Goal: Task Accomplishment & Management: Complete application form

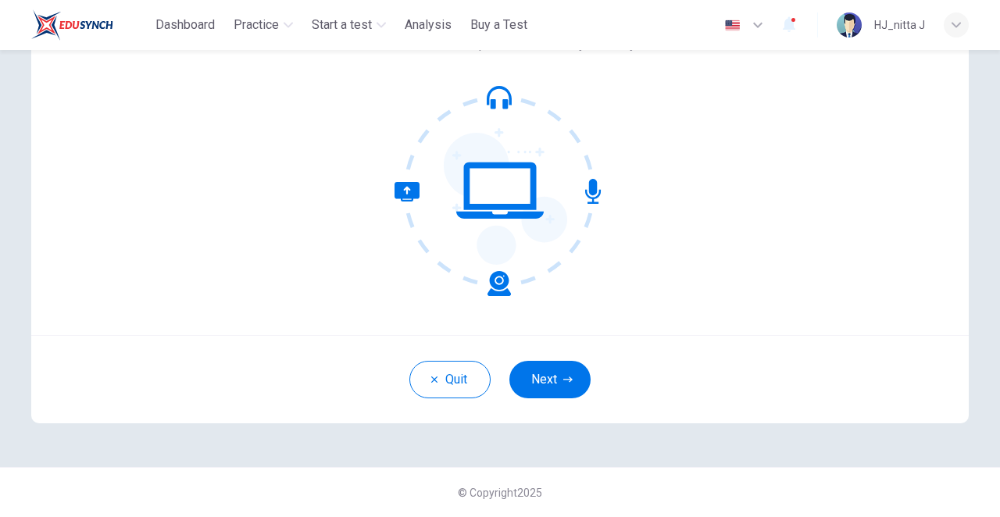
scroll to position [134, 0]
click at [531, 381] on button "Next" at bounding box center [550, 380] width 81 height 38
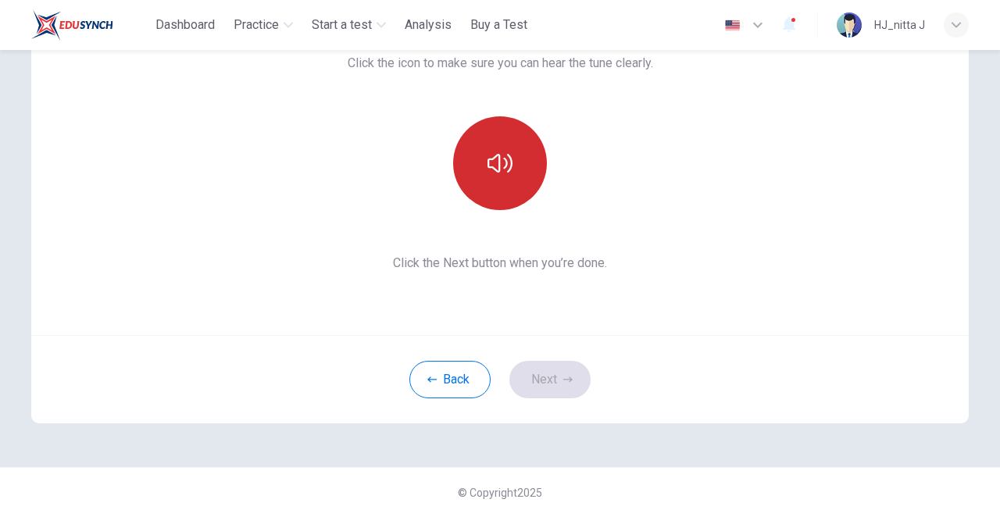
click at [491, 150] on button "button" at bounding box center [500, 163] width 94 height 94
click at [499, 170] on icon "button" at bounding box center [500, 163] width 25 height 25
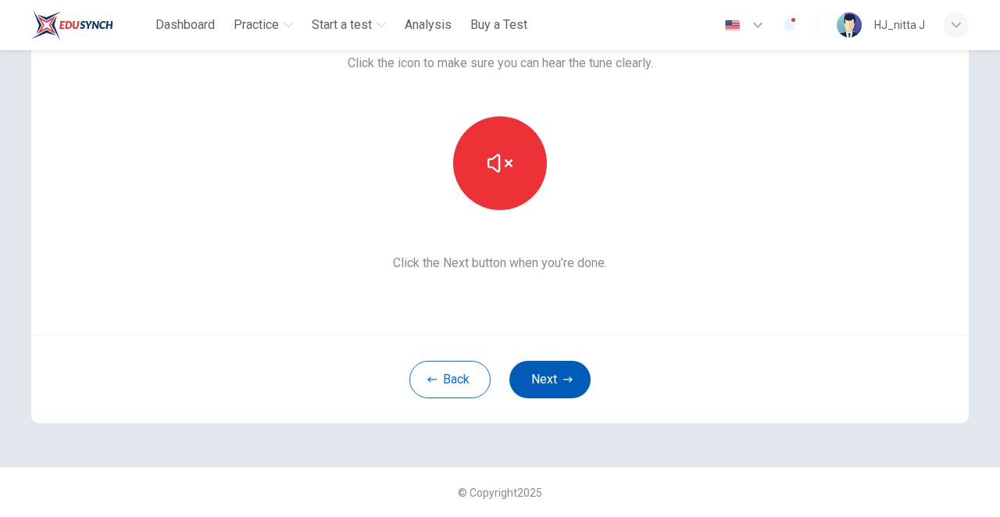
click at [552, 387] on button "Next" at bounding box center [550, 380] width 81 height 38
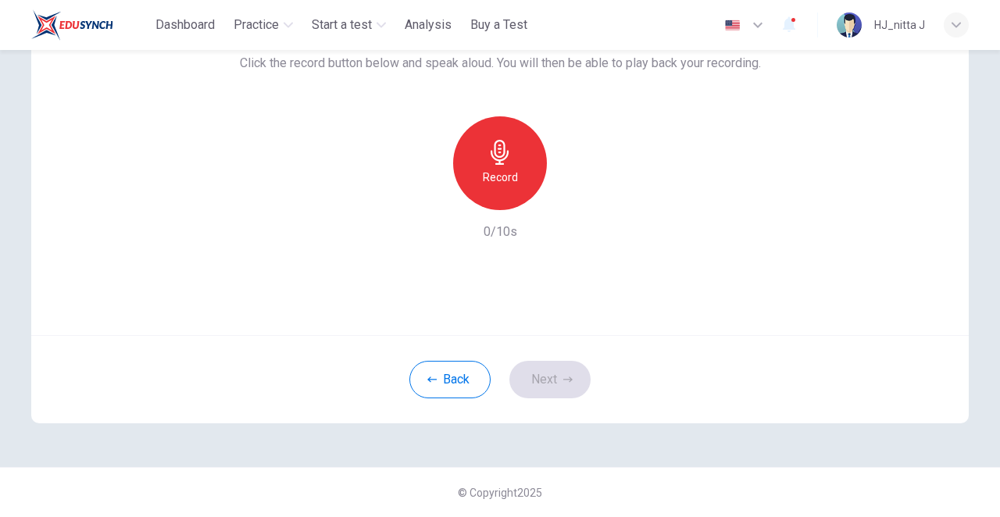
click at [500, 165] on icon "button" at bounding box center [500, 152] width 25 height 25
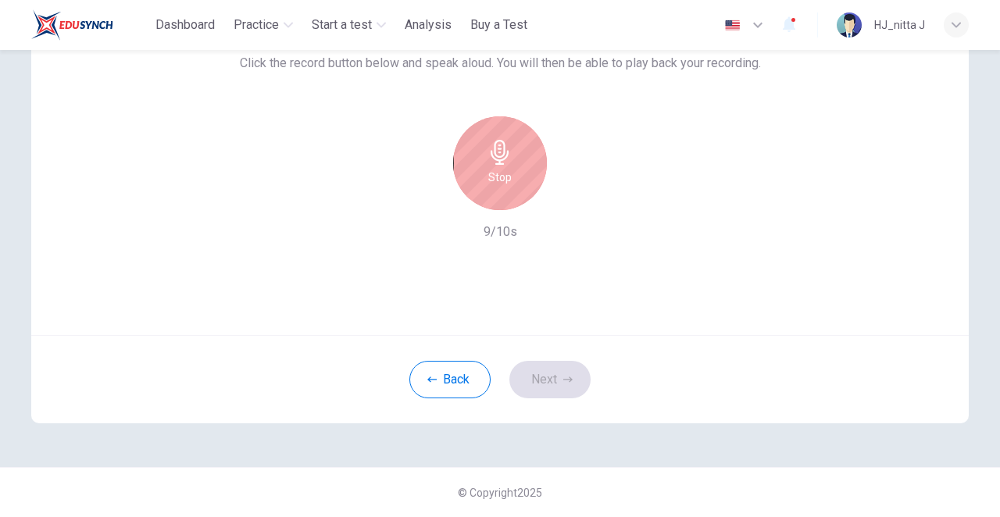
click at [500, 165] on icon "button" at bounding box center [500, 152] width 25 height 25
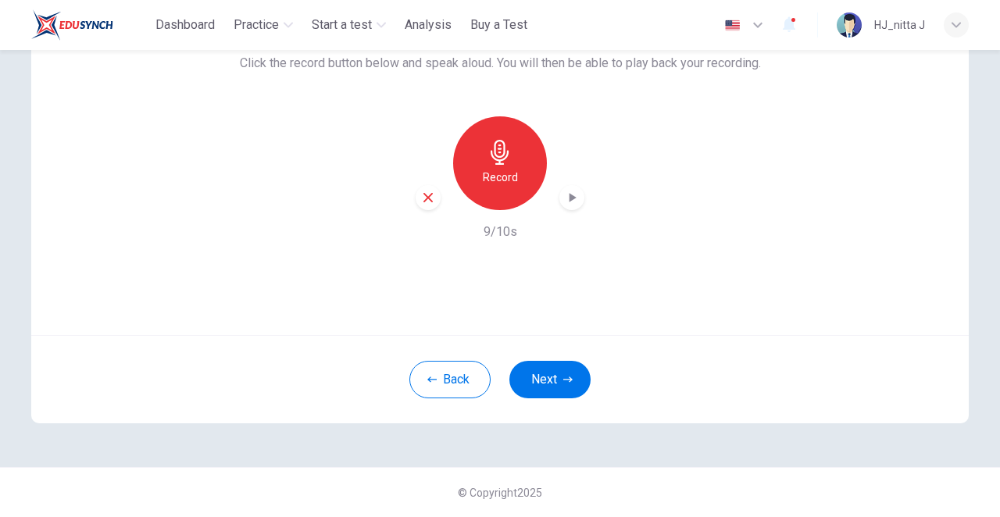
click at [576, 190] on icon "button" at bounding box center [572, 198] width 16 height 16
click at [499, 162] on icon "button" at bounding box center [500, 152] width 25 height 25
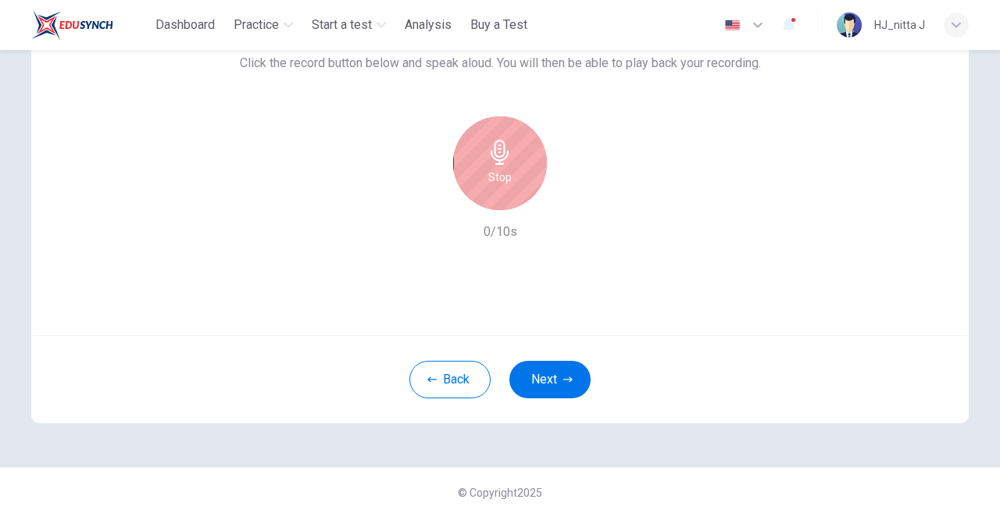
click at [499, 162] on icon "button" at bounding box center [500, 152] width 25 height 25
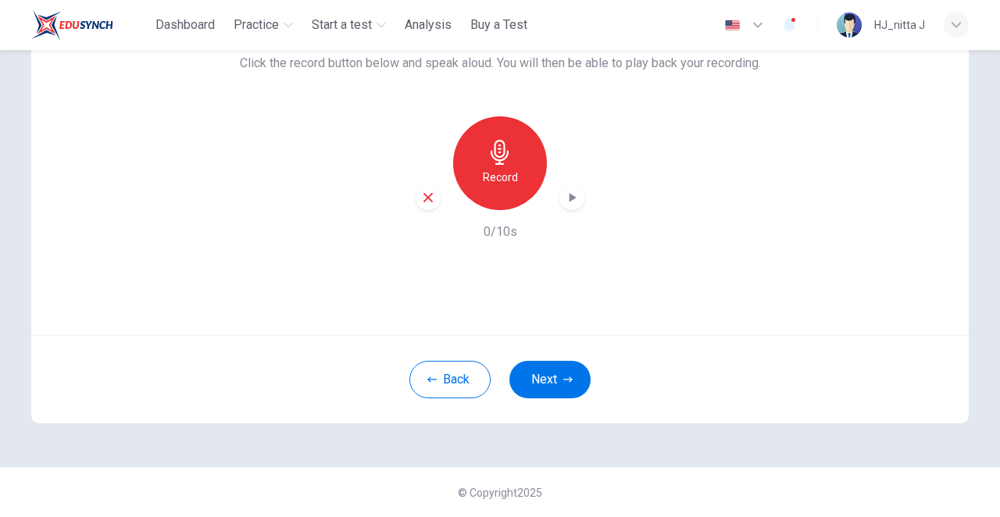
click at [570, 193] on icon "button" at bounding box center [573, 197] width 7 height 9
click at [424, 191] on icon "button" at bounding box center [428, 198] width 14 height 14
click at [491, 173] on div "Record" at bounding box center [500, 163] width 94 height 94
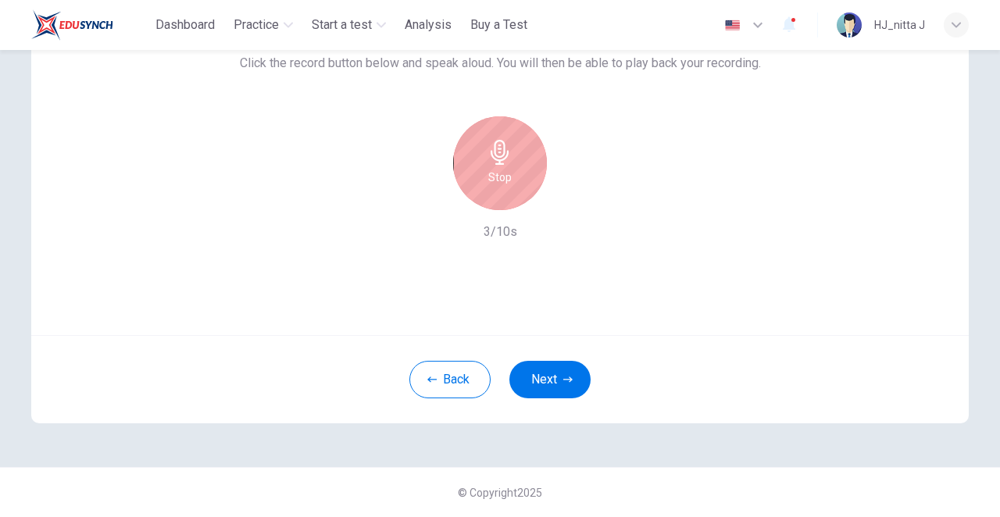
click at [491, 173] on div "Stop" at bounding box center [500, 163] width 94 height 94
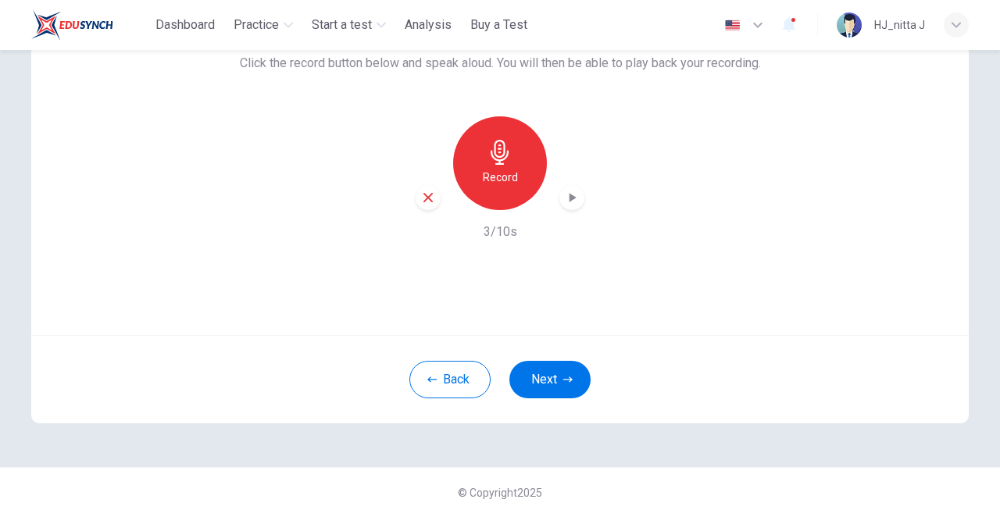
click at [573, 190] on icon "button" at bounding box center [572, 198] width 16 height 16
click at [499, 151] on icon "button" at bounding box center [500, 152] width 18 height 25
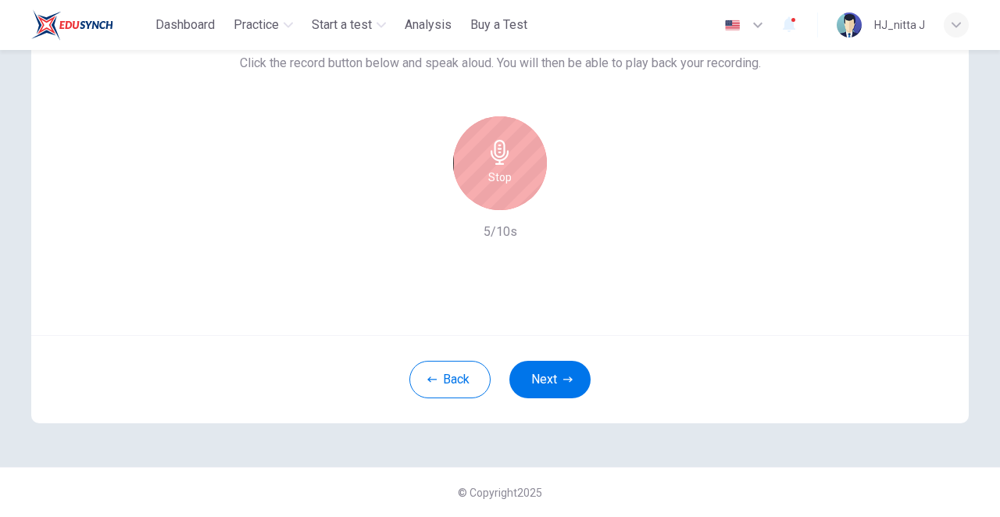
click at [499, 151] on icon "button" at bounding box center [500, 152] width 18 height 25
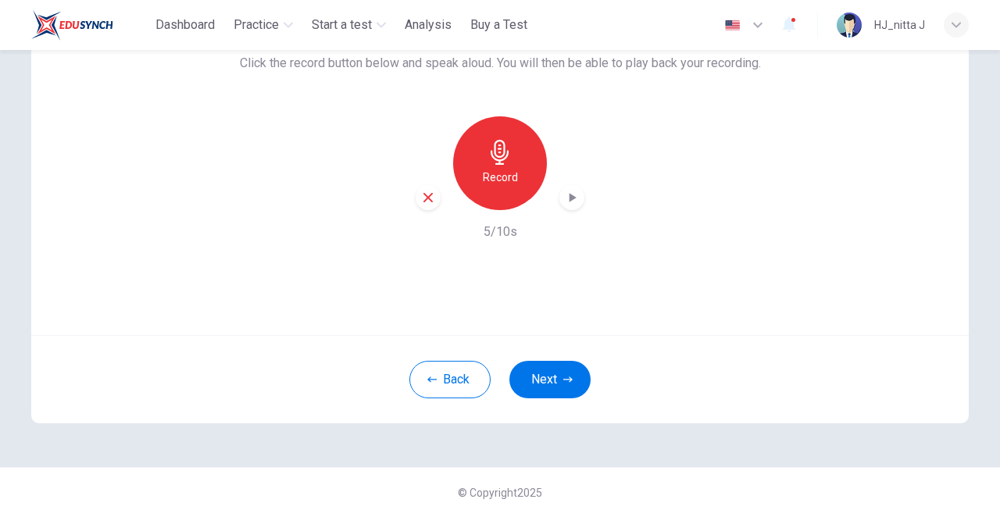
click at [570, 193] on icon "button" at bounding box center [573, 197] width 7 height 9
click at [570, 190] on icon "button" at bounding box center [572, 198] width 16 height 16
click at [595, 185] on div "Record 5/10s" at bounding box center [500, 178] width 521 height 125
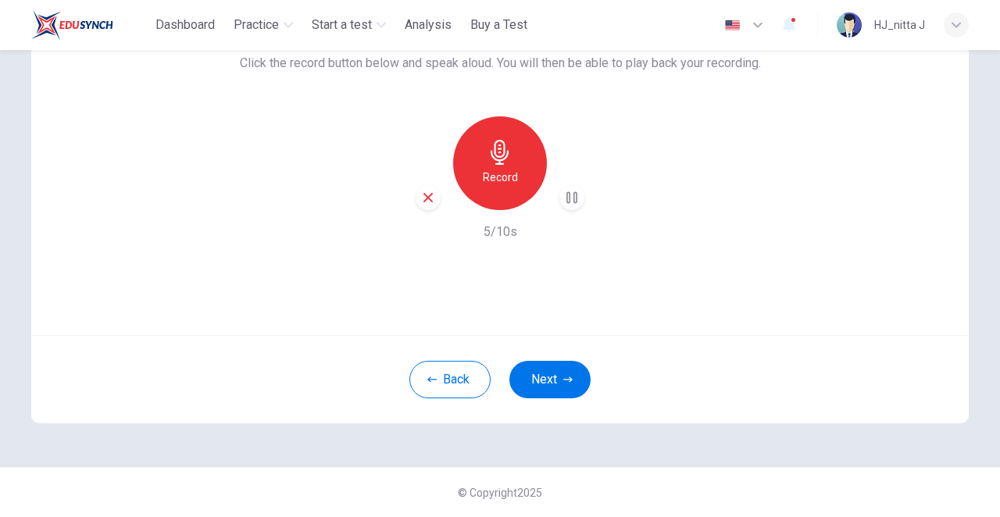
click at [574, 185] on div "button" at bounding box center [572, 197] width 25 height 25
click at [561, 145] on div "Record" at bounding box center [500, 163] width 169 height 94
click at [570, 190] on icon "button" at bounding box center [572, 198] width 16 height 16
click at [570, 113] on div "Use this screen to make sure your microphone is working. Click the record butto…" at bounding box center [500, 132] width 521 height 219
click at [431, 185] on div "button" at bounding box center [428, 197] width 25 height 25
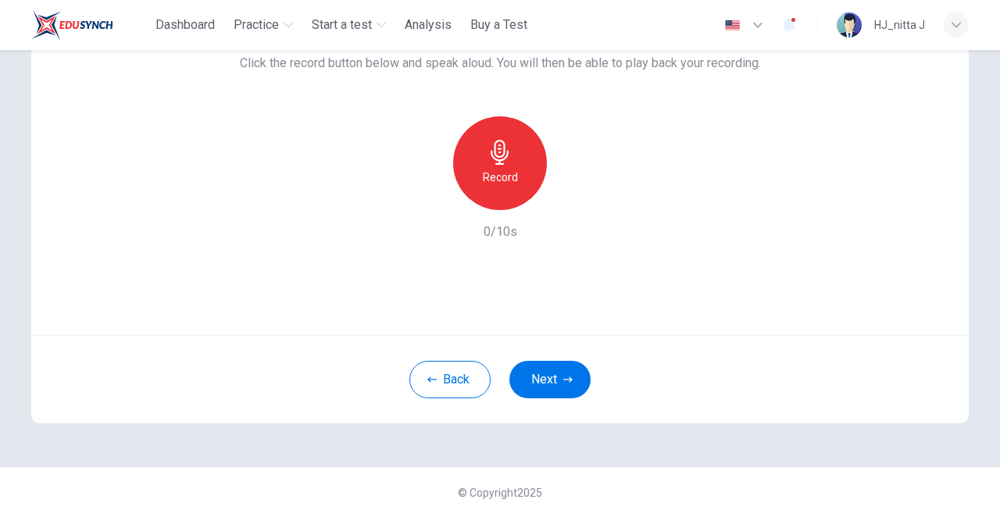
click at [497, 165] on icon "button" at bounding box center [500, 152] width 18 height 25
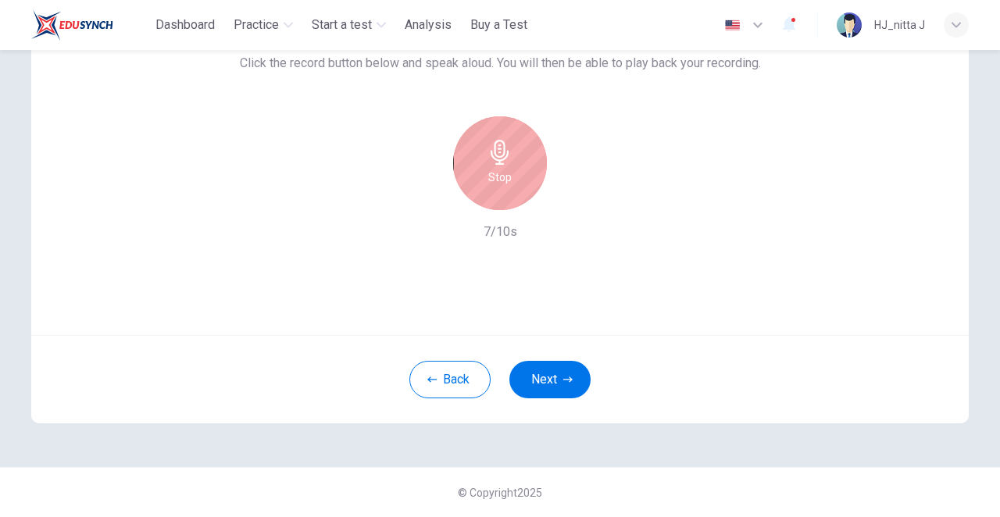
click at [497, 165] on icon "button" at bounding box center [500, 152] width 18 height 25
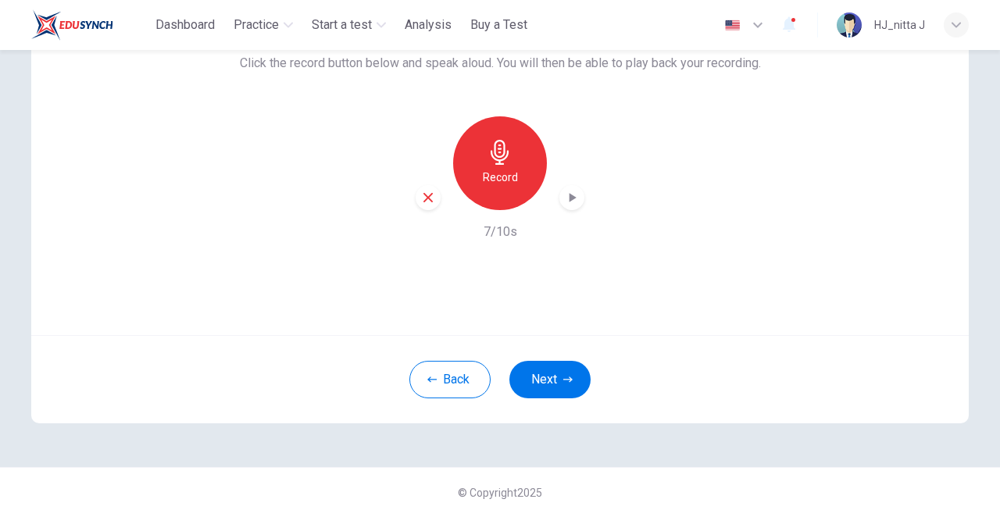
click at [567, 190] on icon "button" at bounding box center [572, 198] width 16 height 16
click at [421, 191] on icon "button" at bounding box center [428, 198] width 14 height 14
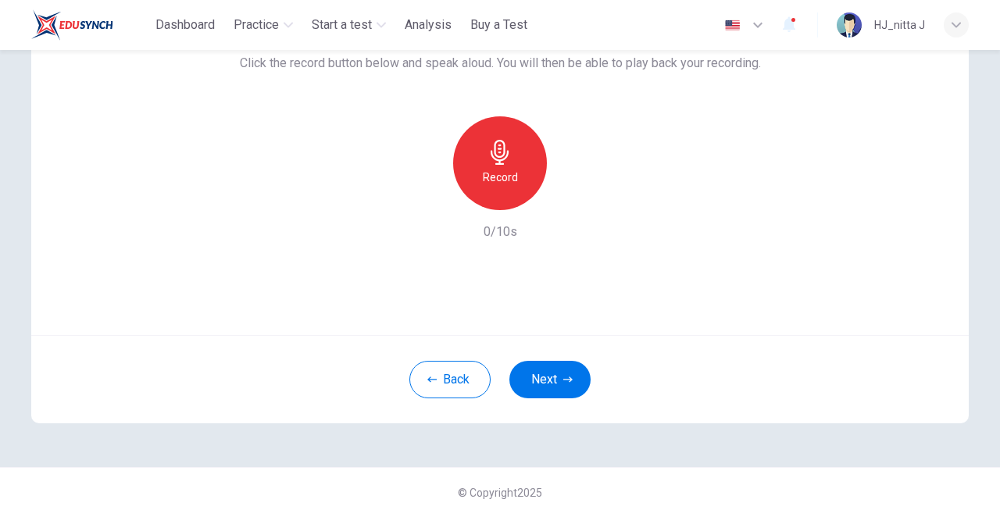
click at [506, 153] on icon "button" at bounding box center [500, 152] width 25 height 25
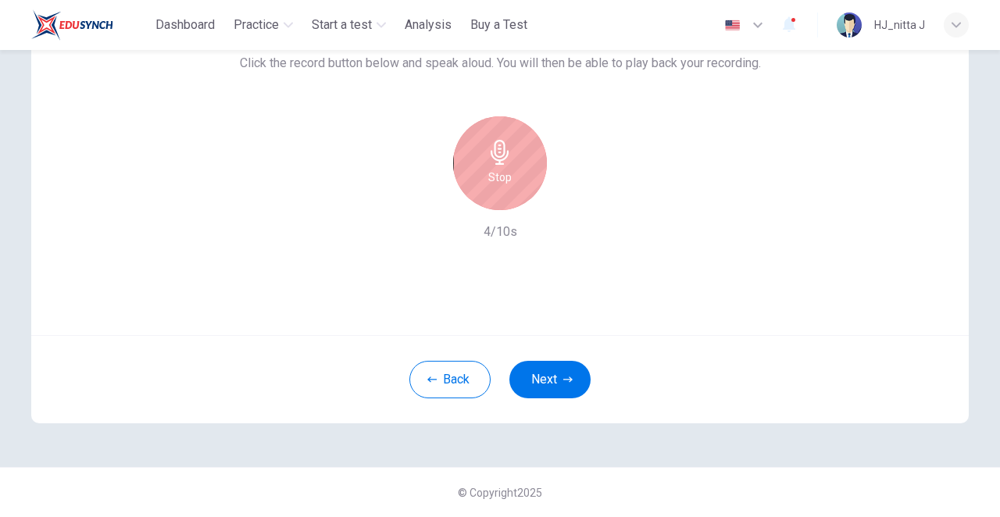
click at [506, 153] on icon "button" at bounding box center [500, 152] width 25 height 25
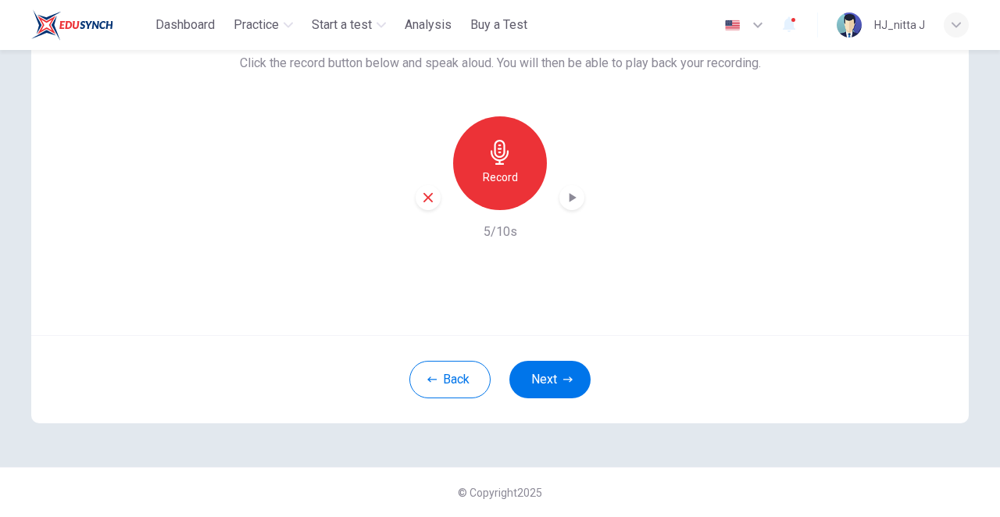
click at [570, 193] on icon "button" at bounding box center [573, 197] width 7 height 9
click at [570, 190] on icon "button" at bounding box center [572, 198] width 16 height 16
click at [425, 191] on icon "button" at bounding box center [428, 198] width 14 height 14
click at [471, 382] on button "Back" at bounding box center [449, 380] width 81 height 38
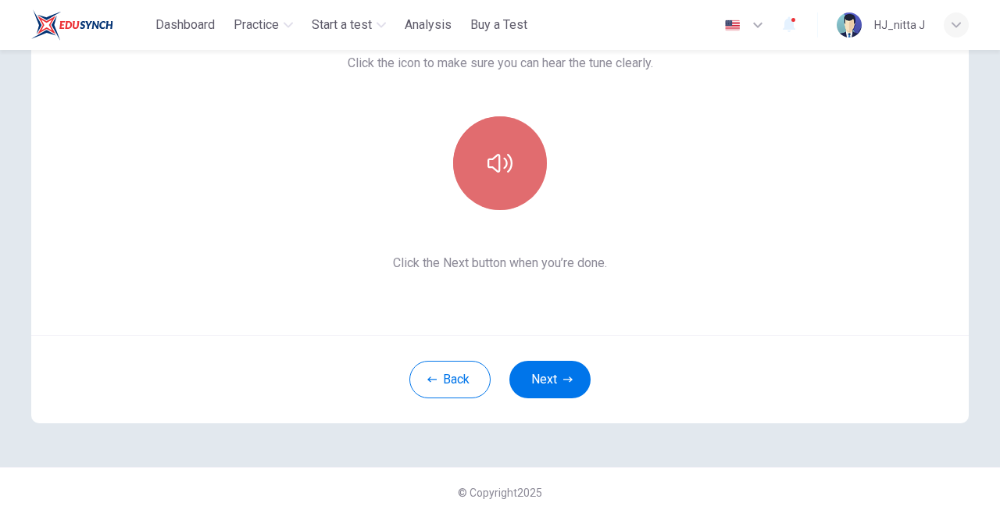
click at [502, 159] on icon "button" at bounding box center [500, 163] width 25 height 19
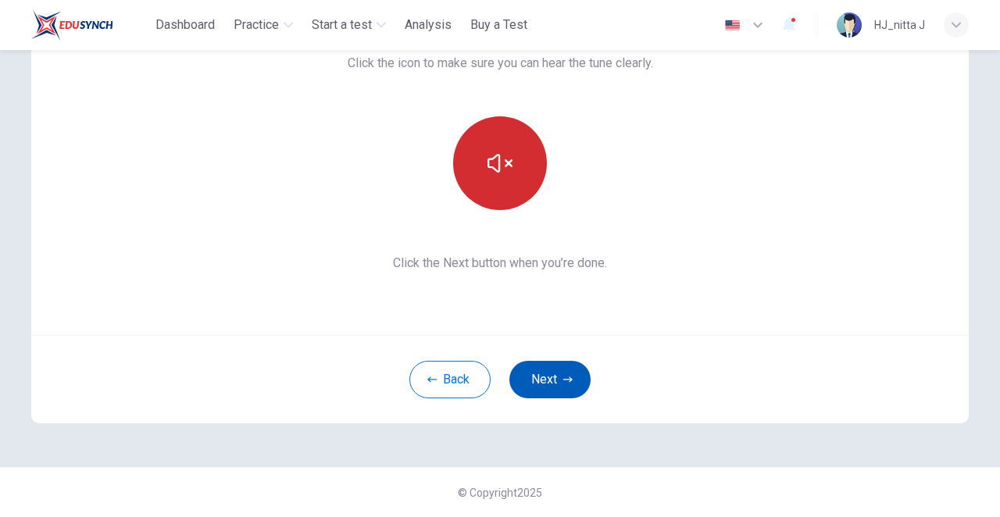
click at [520, 382] on button "Next" at bounding box center [550, 380] width 81 height 38
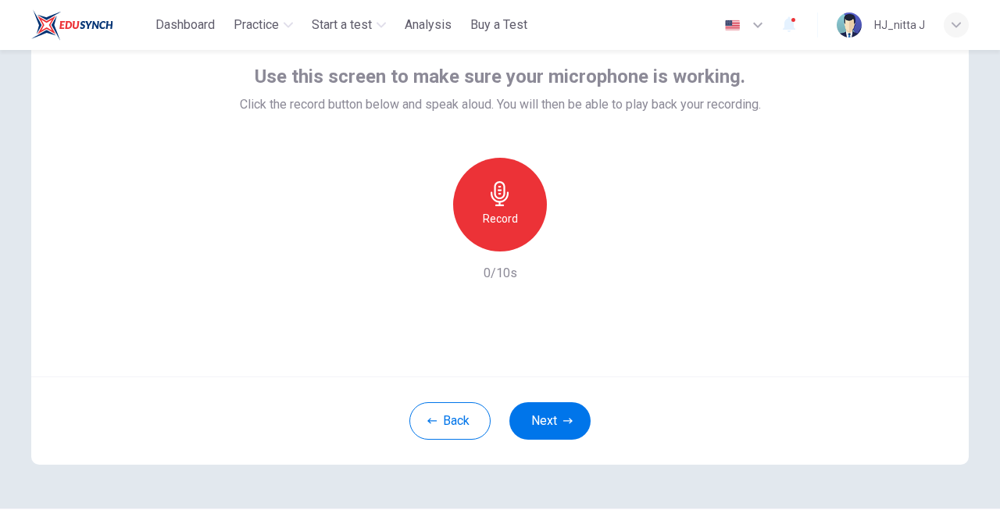
scroll to position [95, 0]
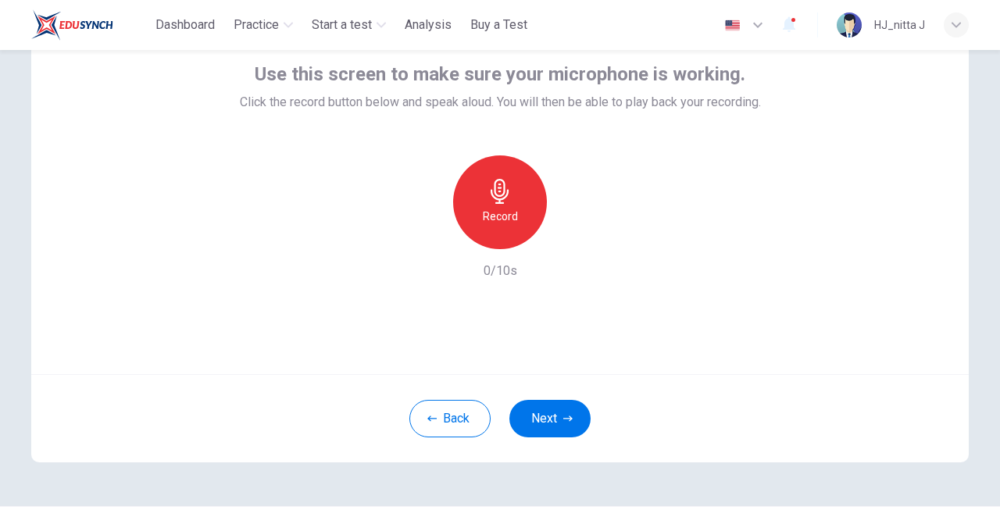
click at [495, 204] on icon "button" at bounding box center [500, 191] width 25 height 25
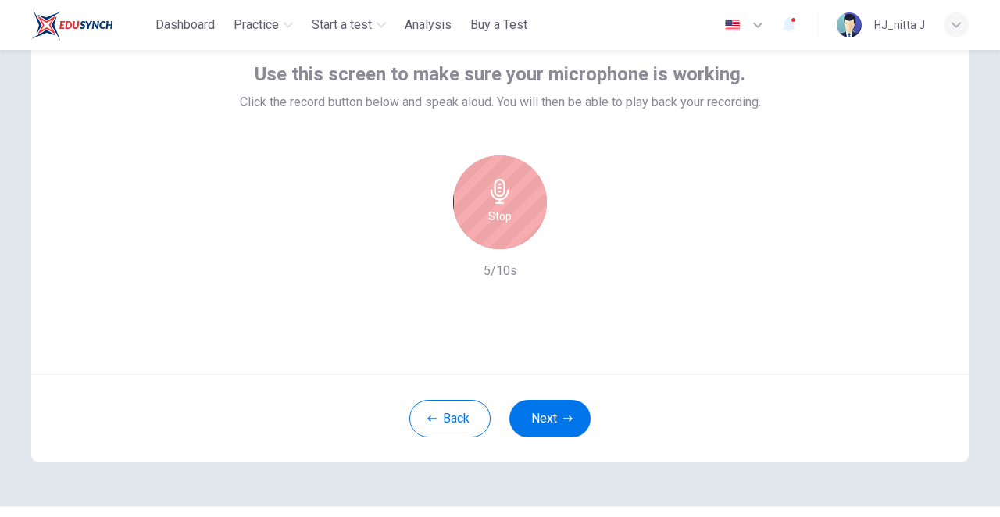
click at [495, 204] on icon "button" at bounding box center [500, 191] width 25 height 25
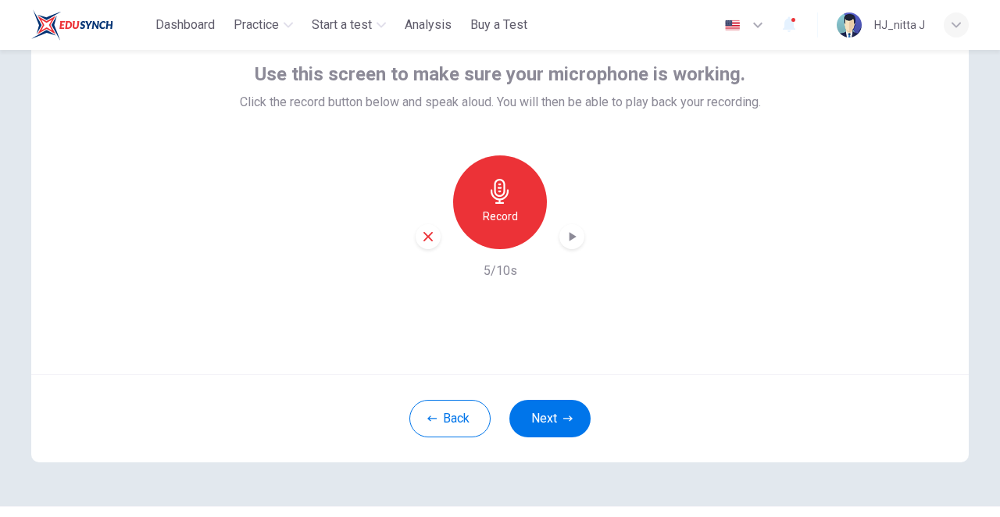
click at [567, 229] on icon "button" at bounding box center [572, 237] width 16 height 16
click at [494, 183] on div "Record" at bounding box center [500, 203] width 94 height 94
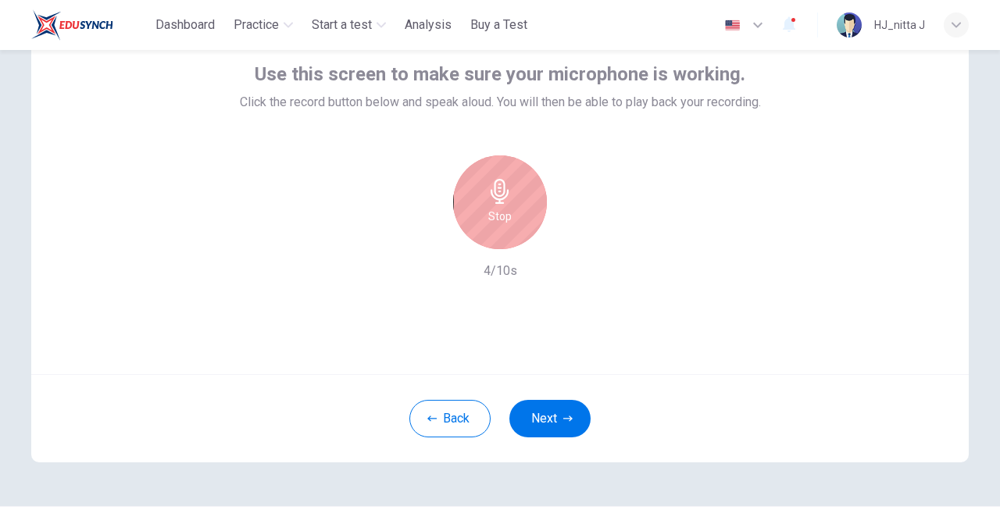
click at [494, 183] on div "Stop" at bounding box center [500, 203] width 94 height 94
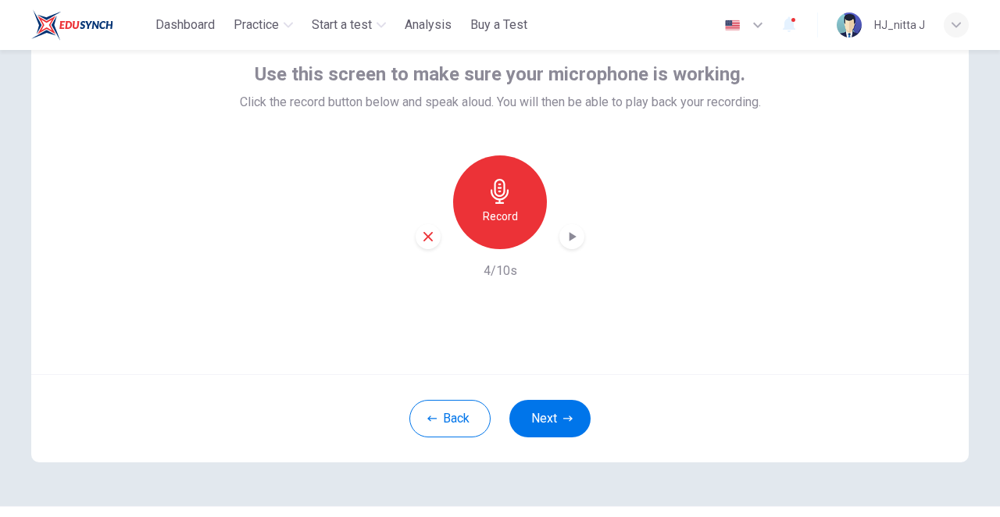
click at [564, 229] on icon "button" at bounding box center [572, 237] width 16 height 16
click at [570, 229] on icon "button" at bounding box center [572, 237] width 16 height 16
click at [430, 230] on icon "button" at bounding box center [428, 237] width 14 height 14
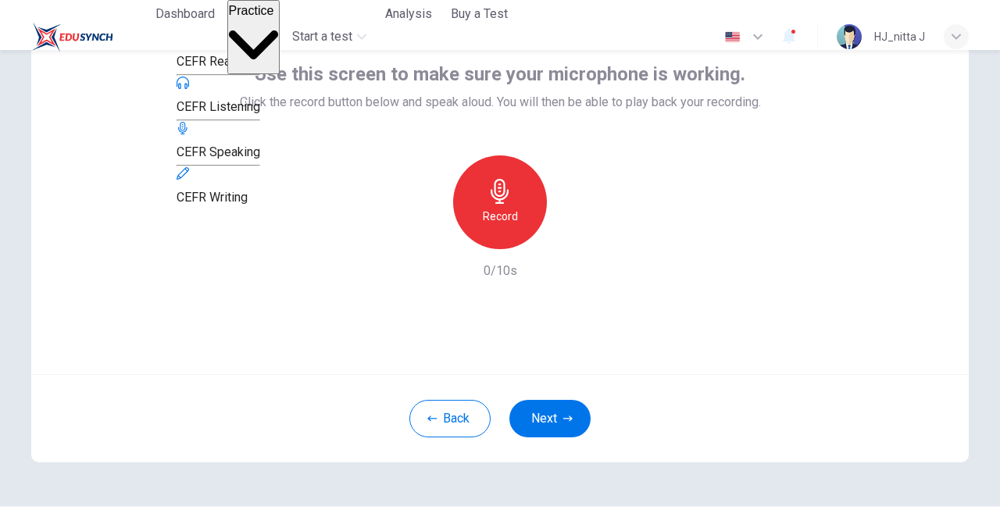
click at [270, 13] on span "Practice" at bounding box center [251, 10] width 45 height 13
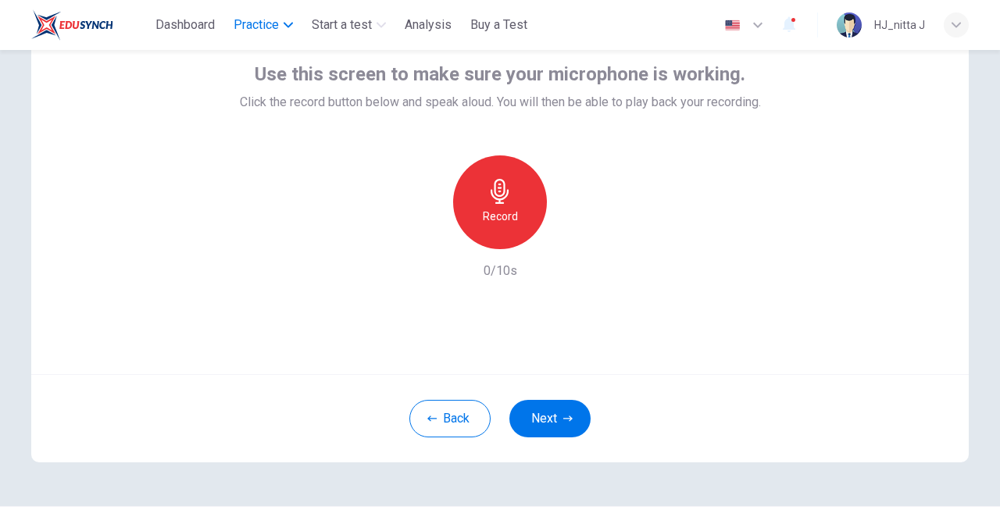
click at [270, 16] on span "Practice" at bounding box center [256, 25] width 45 height 19
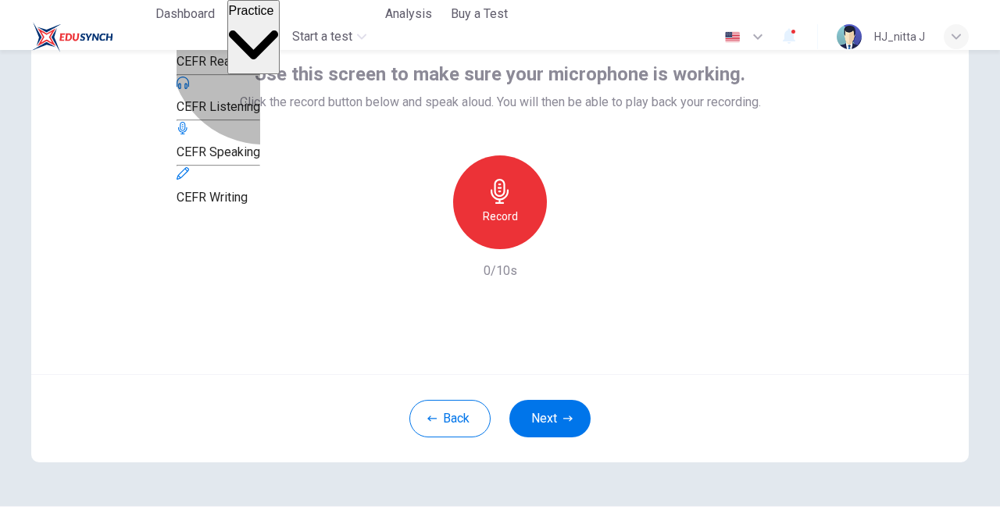
click at [254, 61] on span "CEFR Reading" at bounding box center [215, 61] width 77 height 15
click at [203, 321] on div "Use this screen to make sure your microphone is working. Click the record butto…" at bounding box center [500, 186] width 938 height 375
click at [496, 204] on icon "button" at bounding box center [500, 191] width 18 height 25
click at [566, 229] on icon "button" at bounding box center [572, 237] width 16 height 16
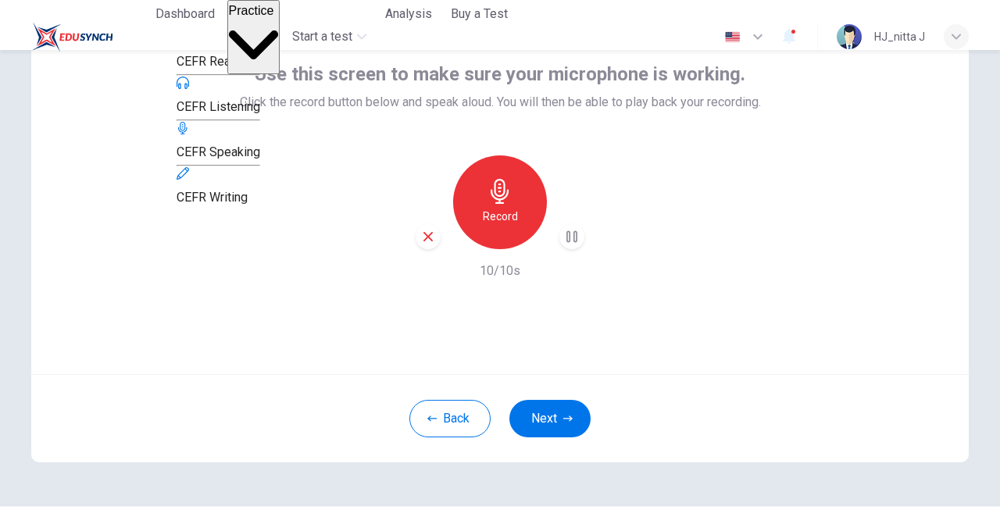
click at [432, 230] on icon "button" at bounding box center [428, 237] width 14 height 14
click at [504, 204] on icon "button" at bounding box center [500, 191] width 25 height 25
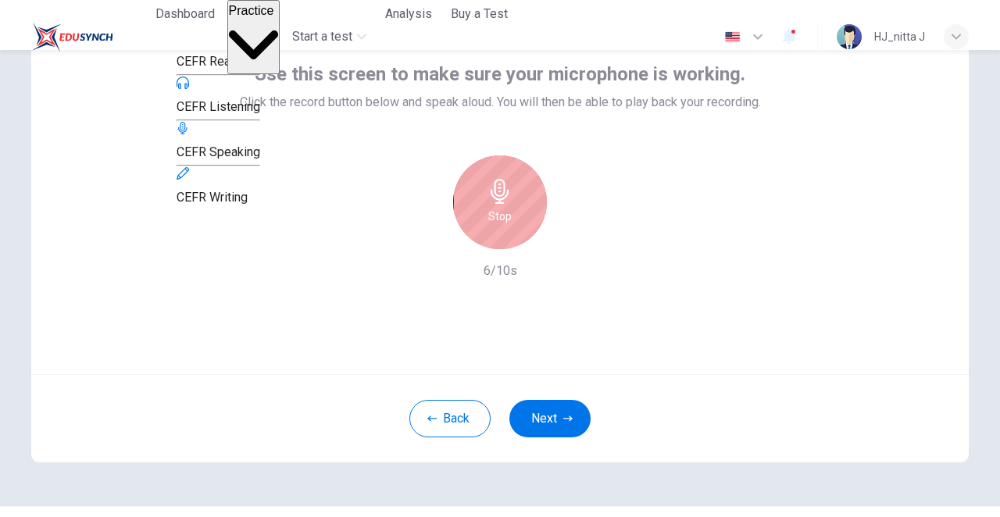
click at [504, 204] on icon "button" at bounding box center [500, 191] width 25 height 25
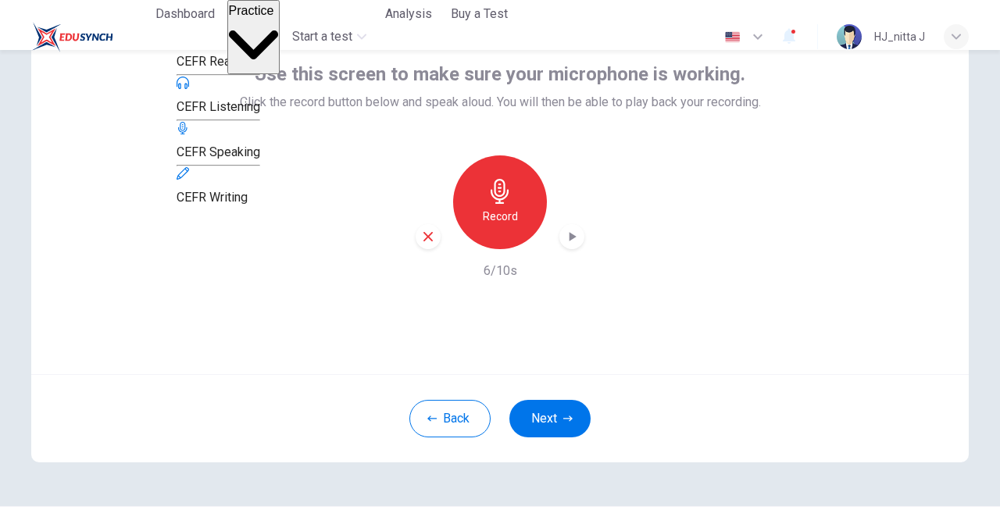
click at [578, 229] on icon "button" at bounding box center [572, 237] width 16 height 16
click at [638, 192] on div "Record 6/10s" at bounding box center [500, 218] width 521 height 125
click at [352, 262] on div "Record 6/10s" at bounding box center [500, 218] width 521 height 125
click at [190, 12] on span "Dashboard" at bounding box center [185, 14] width 59 height 19
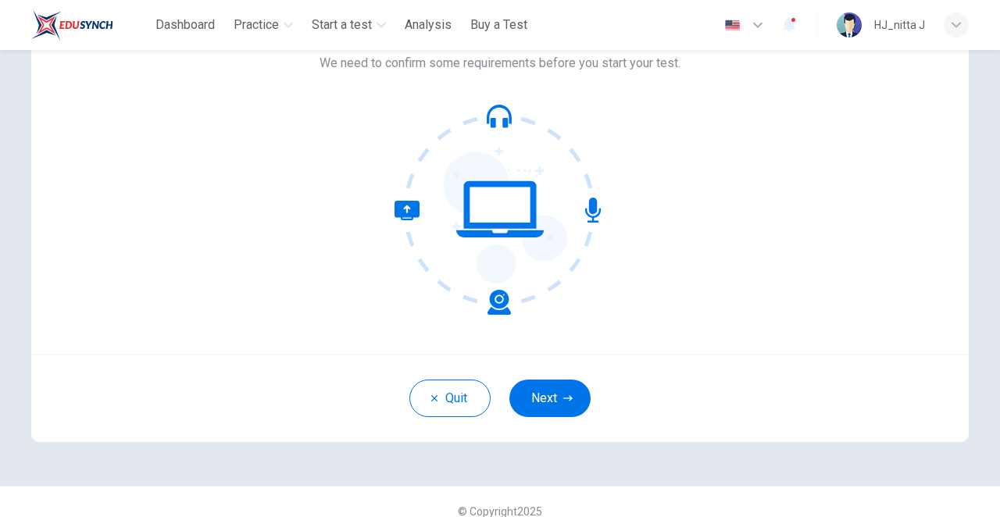
scroll to position [112, 0]
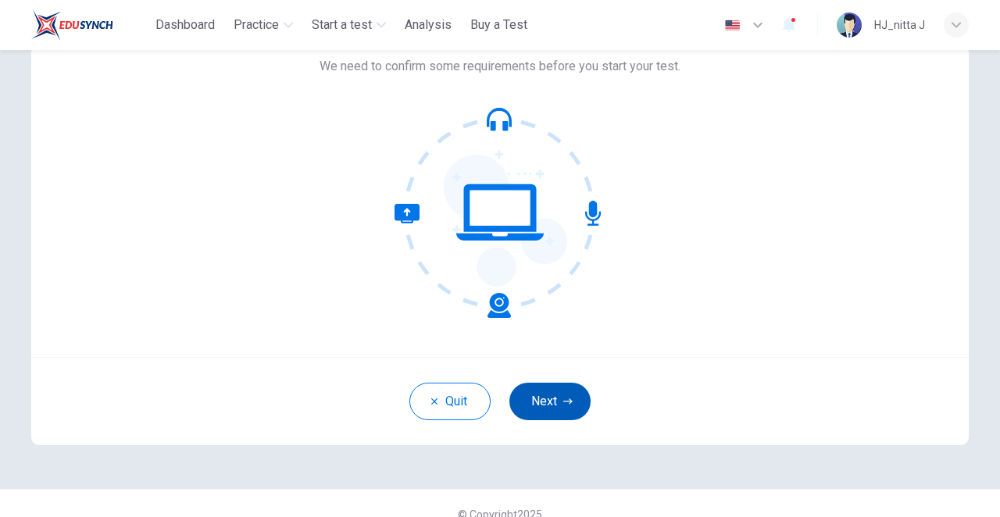
click at [545, 398] on button "Next" at bounding box center [550, 402] width 81 height 38
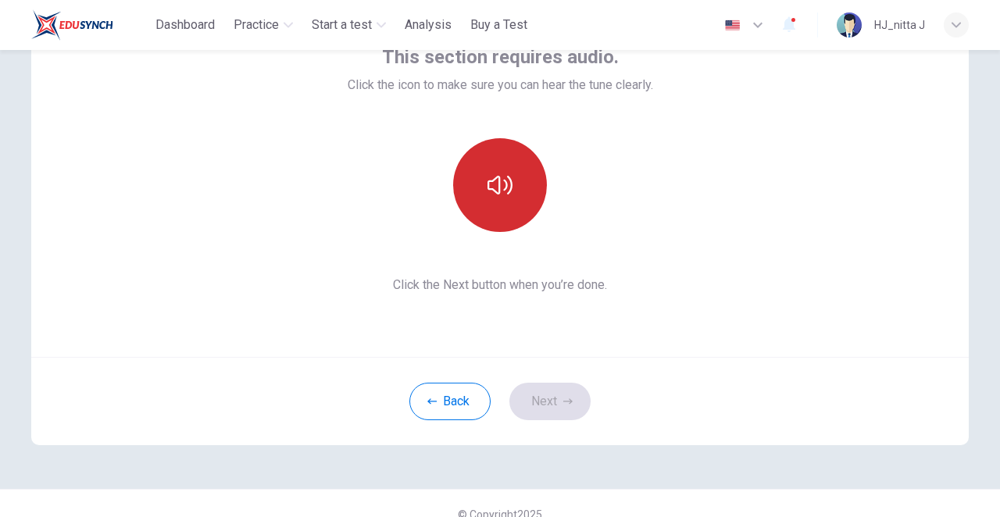
click at [506, 195] on icon "button" at bounding box center [500, 185] width 25 height 25
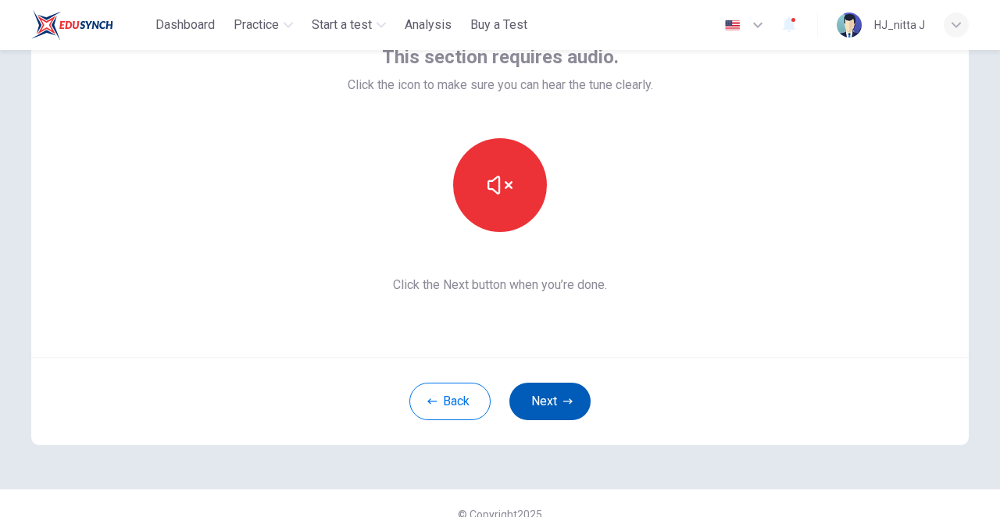
click at [556, 407] on button "Next" at bounding box center [550, 402] width 81 height 38
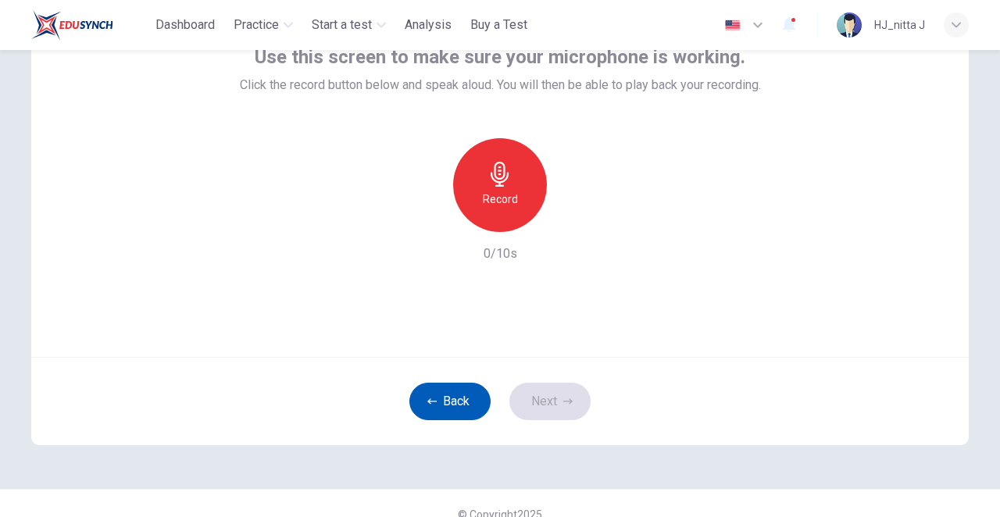
click at [476, 405] on button "Back" at bounding box center [449, 402] width 81 height 38
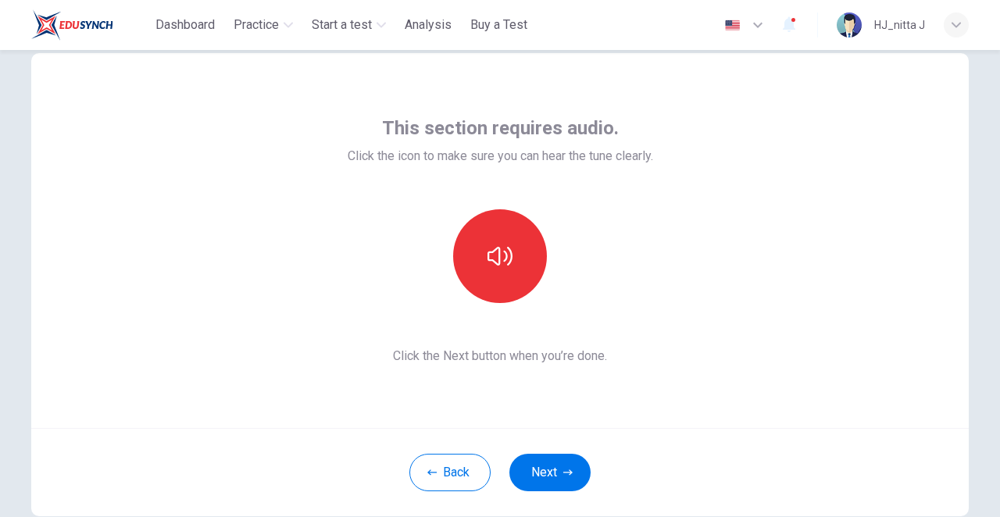
scroll to position [36, 0]
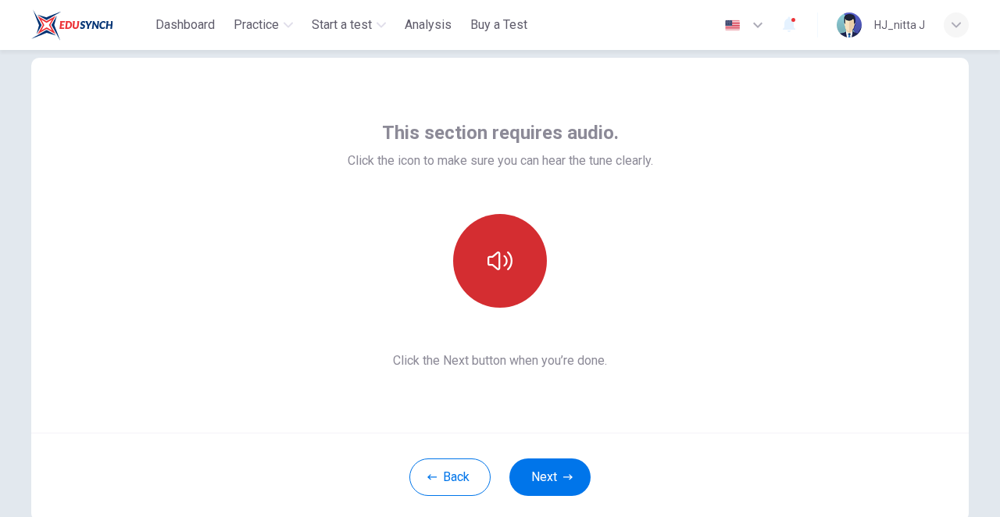
click at [540, 270] on button "button" at bounding box center [500, 261] width 94 height 94
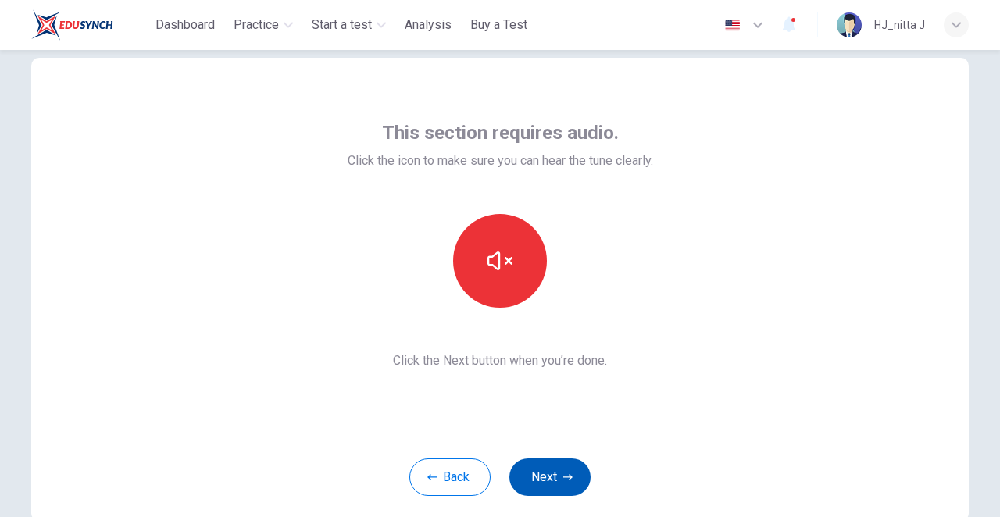
click at [542, 468] on button "Next" at bounding box center [550, 478] width 81 height 38
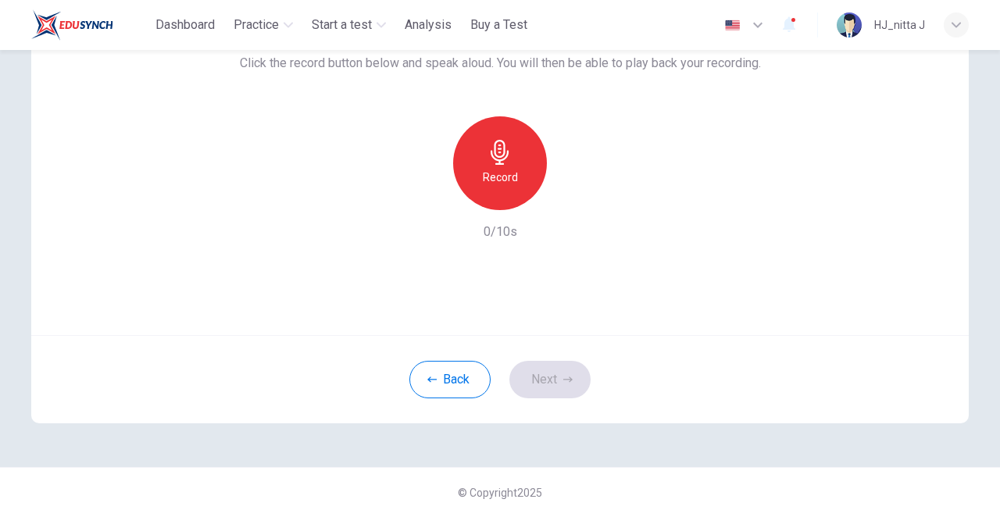
scroll to position [134, 0]
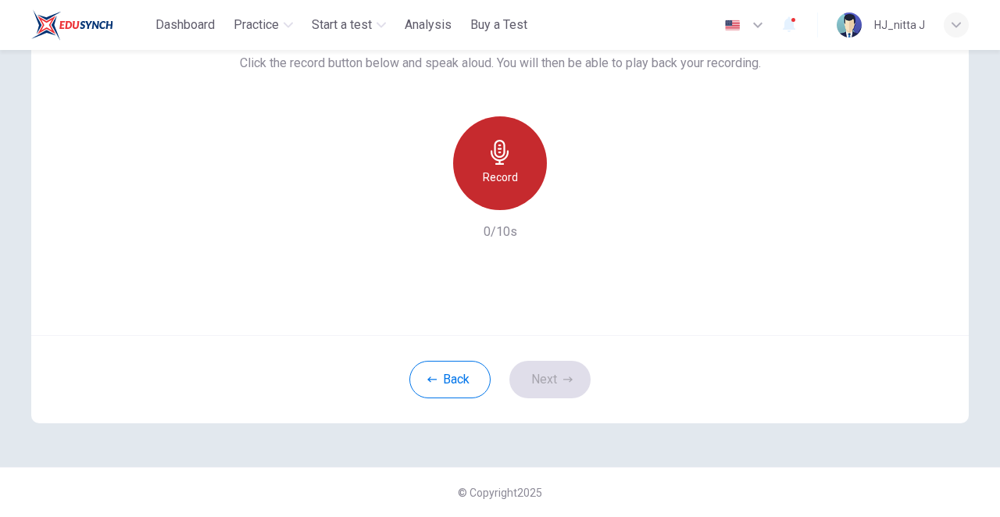
click at [510, 187] on h6 "Record" at bounding box center [500, 177] width 35 height 19
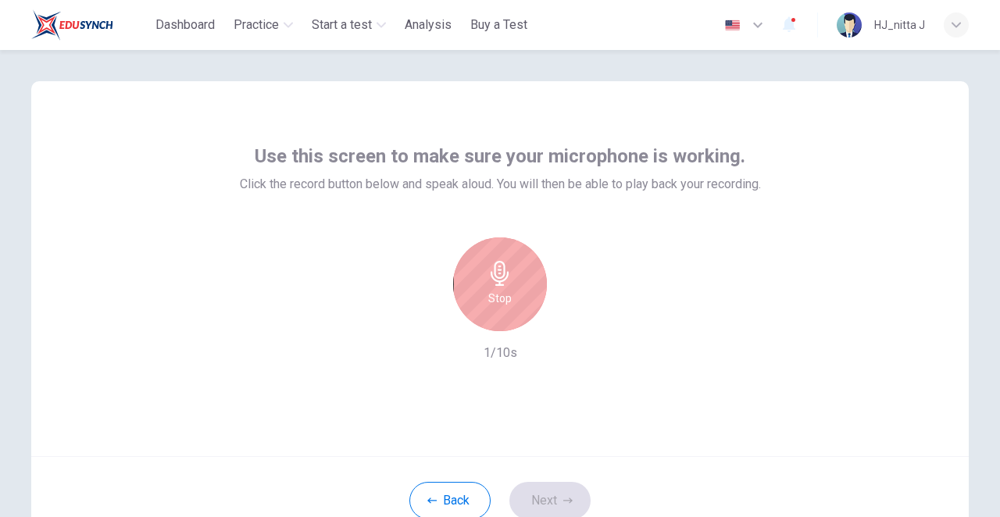
scroll to position [0, 0]
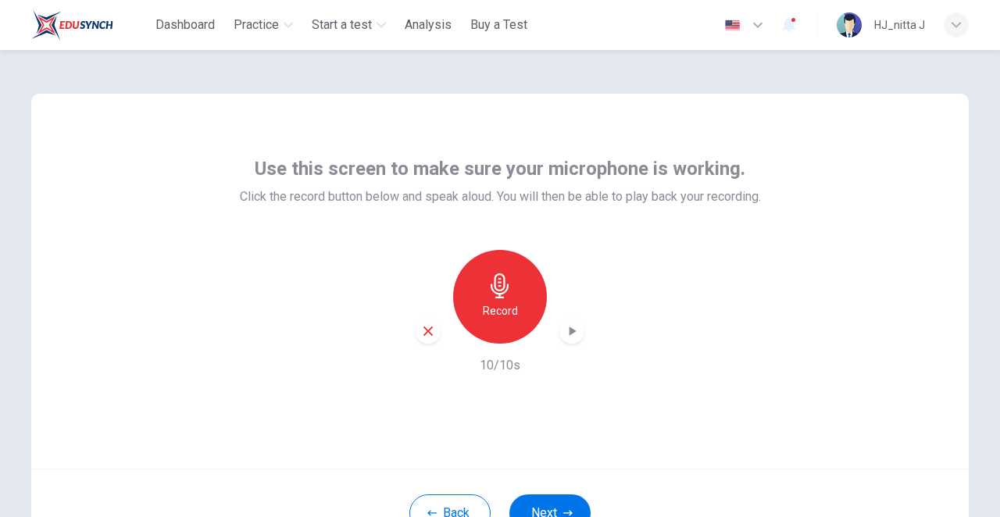
click at [569, 324] on icon "button" at bounding box center [572, 332] width 16 height 16
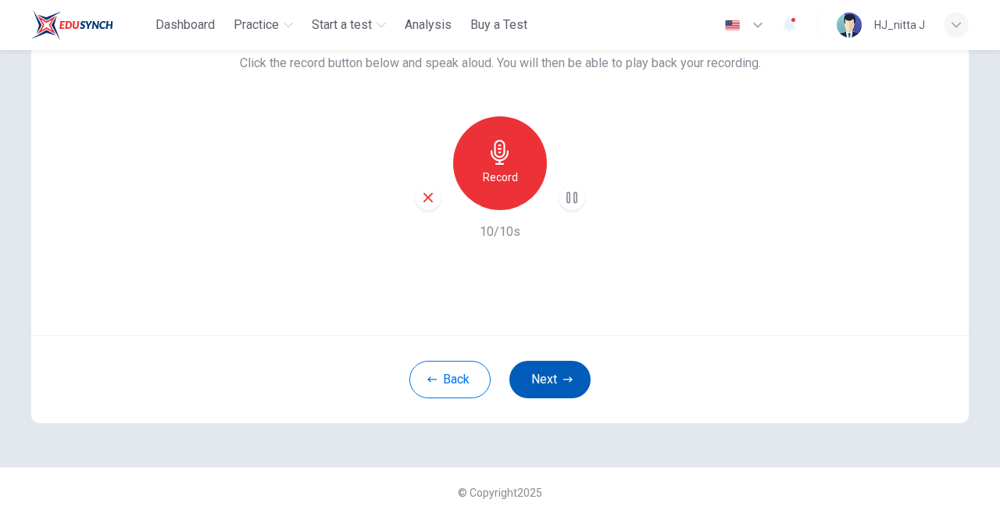
scroll to position [134, 0]
click at [544, 367] on button "Next" at bounding box center [550, 380] width 81 height 38
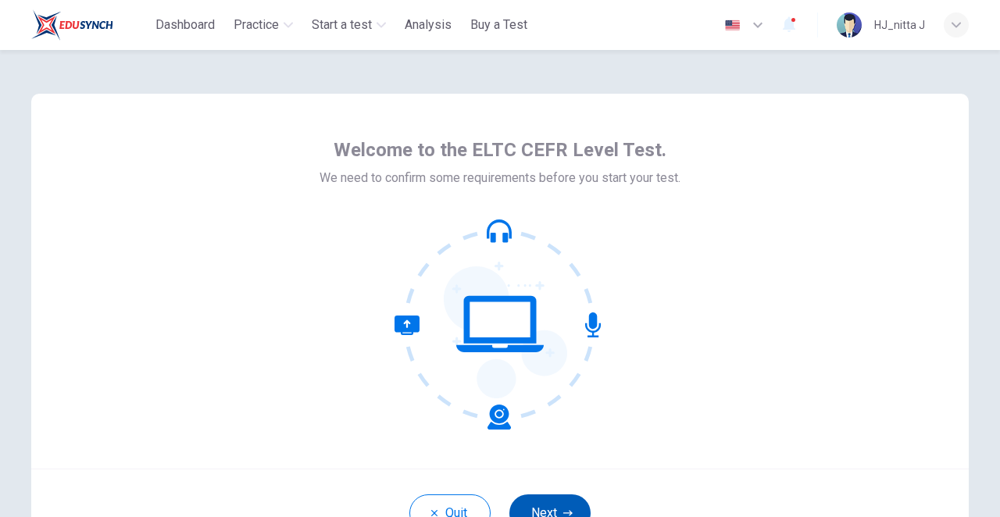
click at [535, 497] on button "Next" at bounding box center [550, 514] width 81 height 38
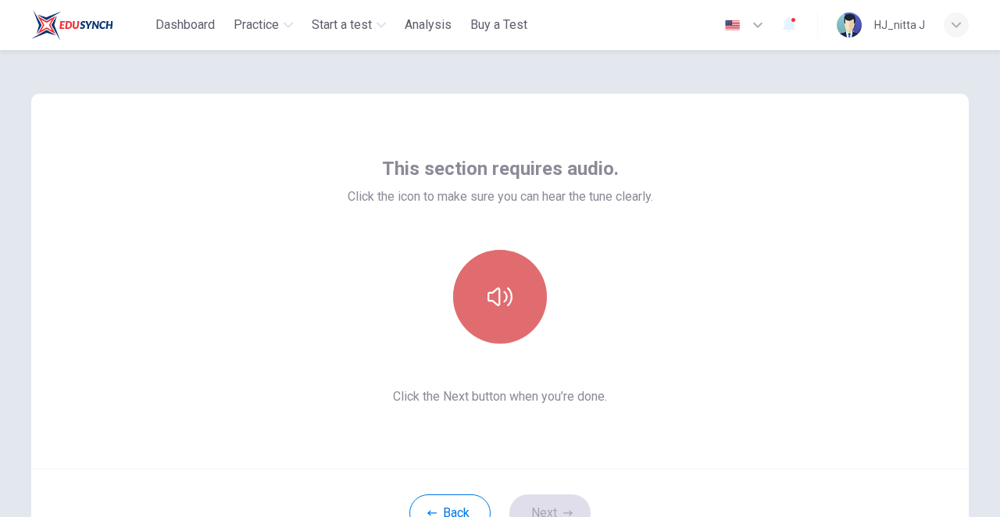
click at [516, 288] on button "button" at bounding box center [500, 297] width 94 height 94
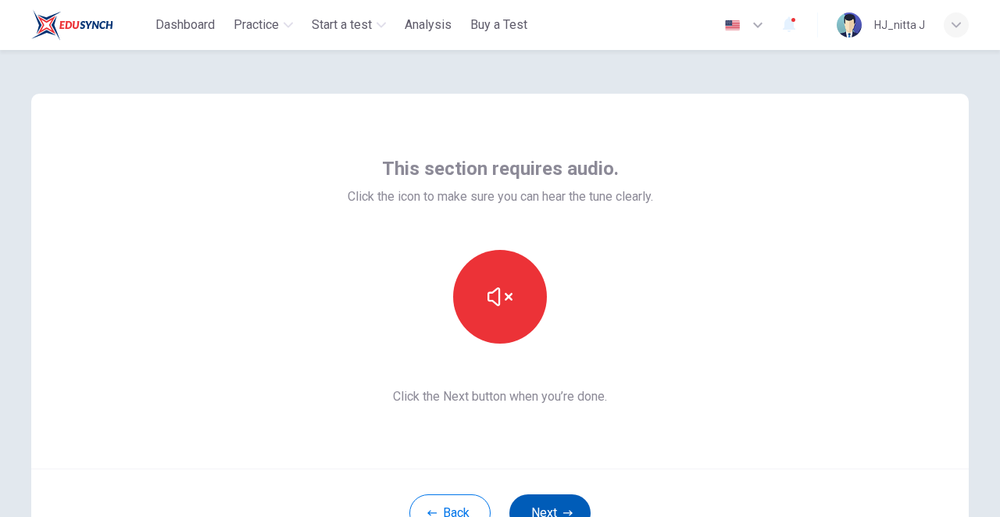
click at [527, 511] on button "Next" at bounding box center [550, 514] width 81 height 38
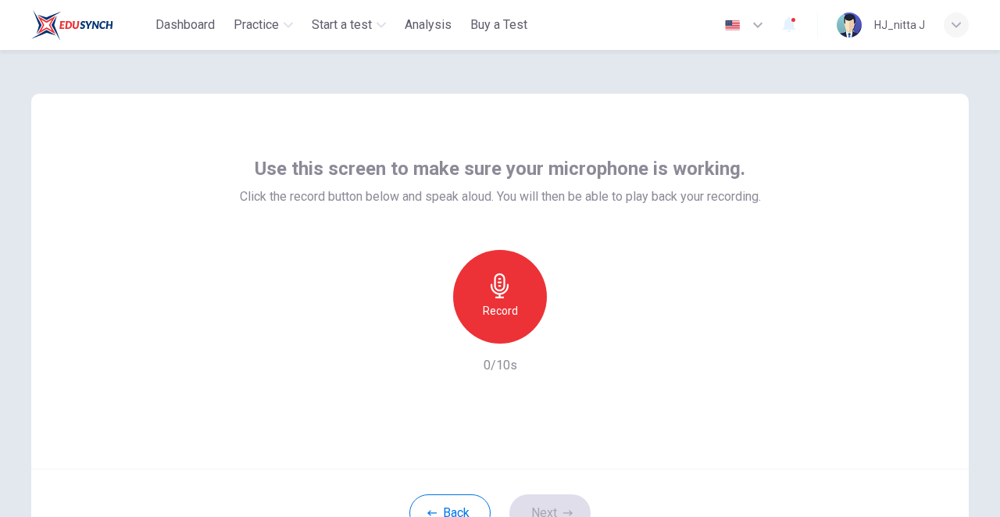
click at [505, 320] on h6 "Record" at bounding box center [500, 311] width 35 height 19
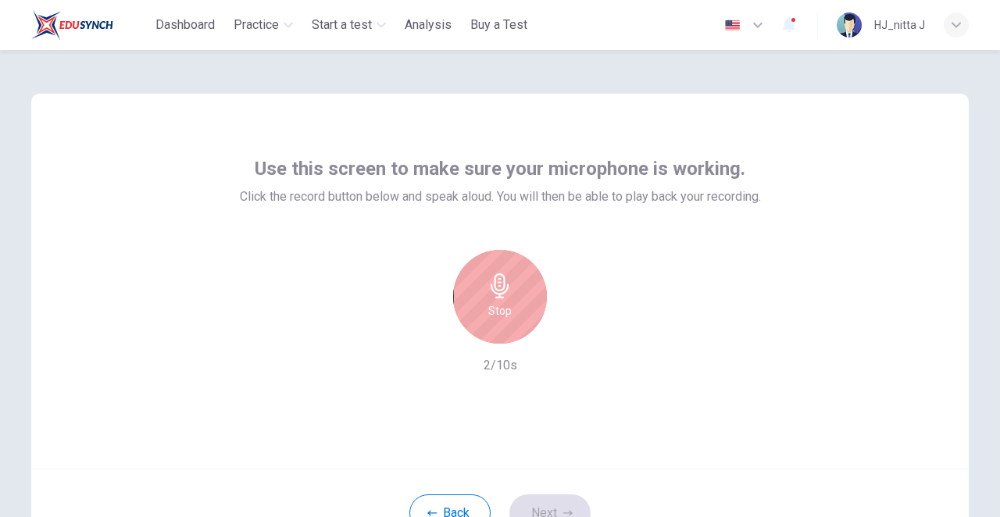
click at [499, 299] on icon "button" at bounding box center [500, 286] width 18 height 25
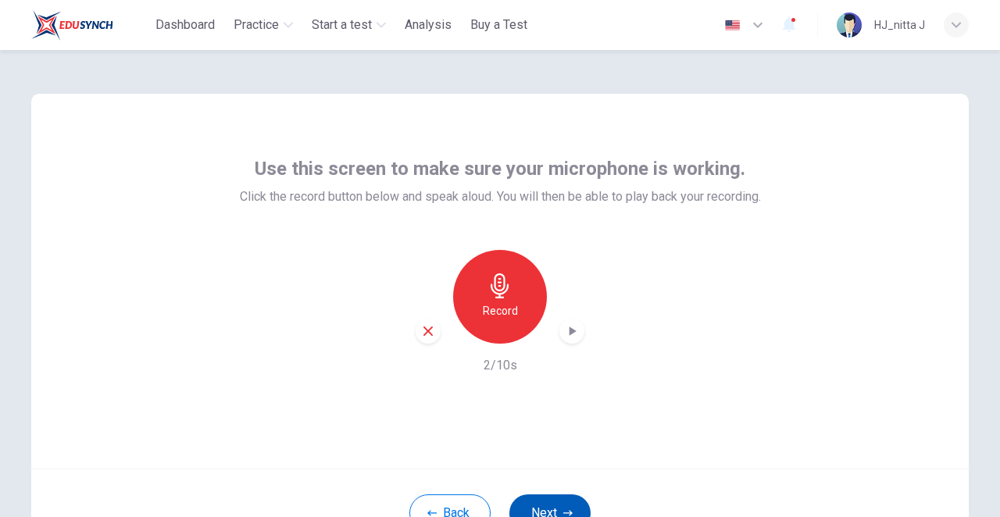
click at [548, 507] on button "Next" at bounding box center [550, 514] width 81 height 38
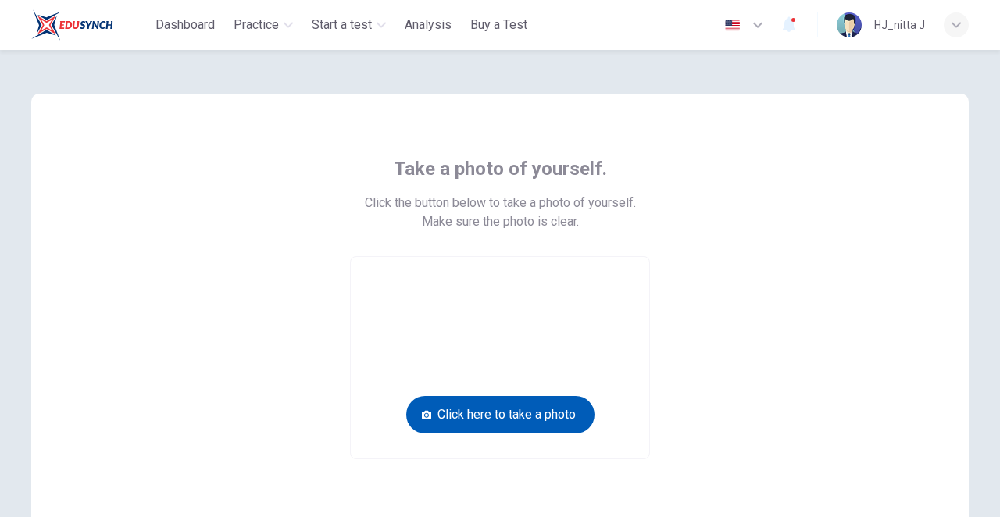
click at [527, 396] on button "Click here to take a photo" at bounding box center [500, 415] width 188 height 38
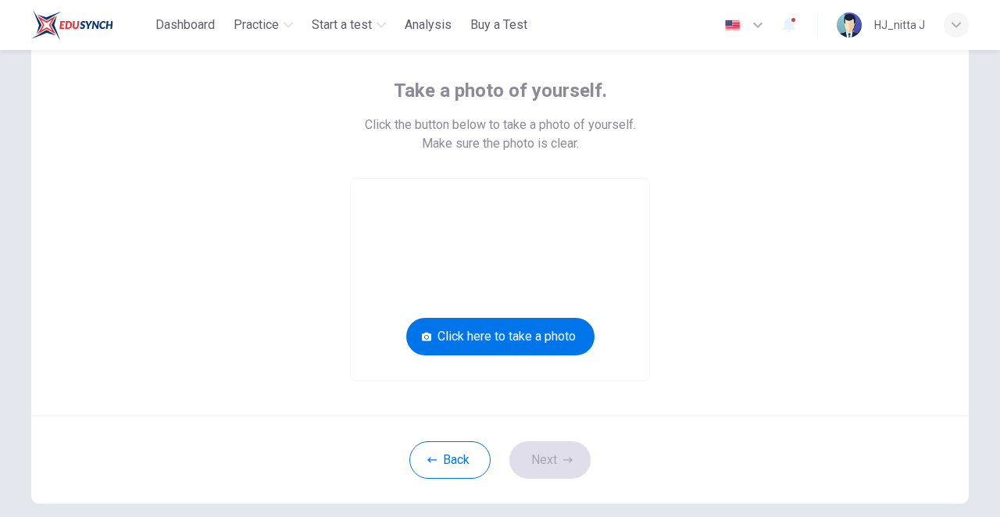
scroll to position [77, 0]
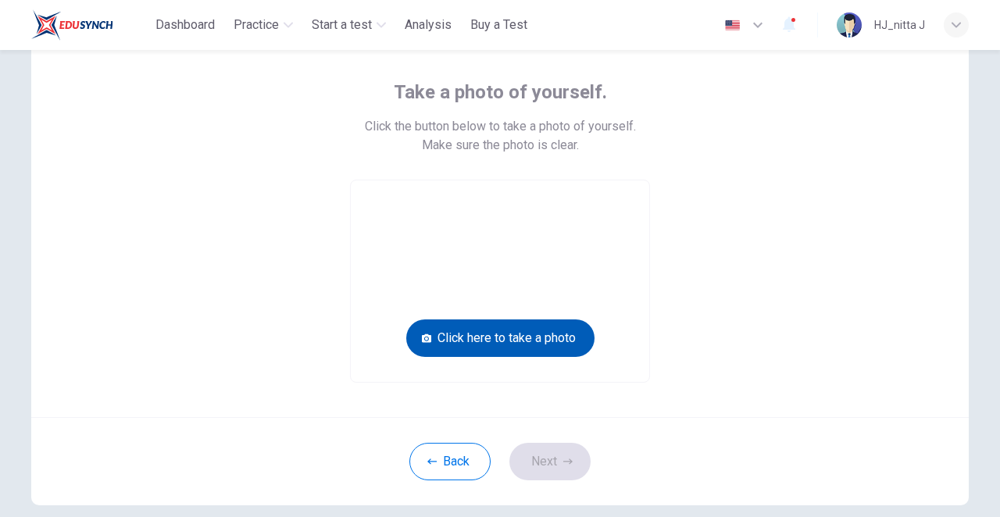
click at [516, 320] on button "Click here to take a photo" at bounding box center [500, 339] width 188 height 38
click at [434, 320] on button "Click here to take a photo" at bounding box center [500, 339] width 188 height 38
click at [509, 320] on button "Click here to take a photo" at bounding box center [500, 339] width 188 height 38
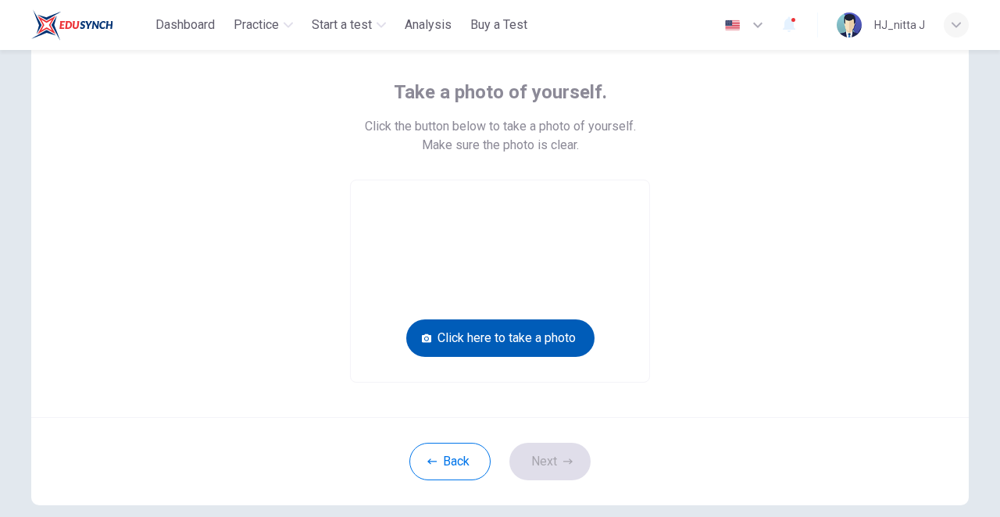
click at [492, 320] on button "Click here to take a photo" at bounding box center [500, 339] width 188 height 38
click at [501, 320] on button "Click here to take a photo" at bounding box center [500, 339] width 188 height 38
click at [499, 320] on button "Click here to take a photo" at bounding box center [500, 339] width 188 height 38
click at [501, 320] on button "Click here to take a photo" at bounding box center [500, 339] width 188 height 38
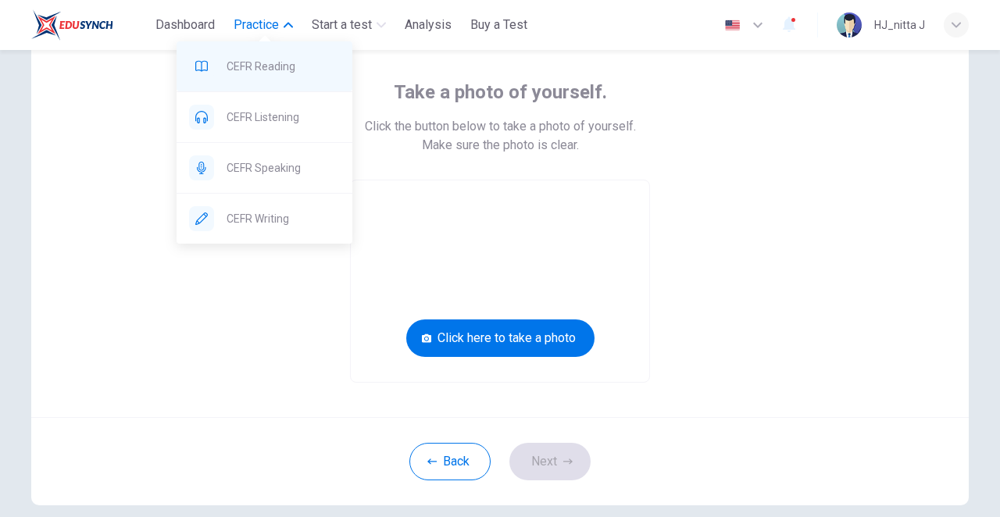
click at [274, 70] on span "CEFR Reading" at bounding box center [283, 66] width 113 height 19
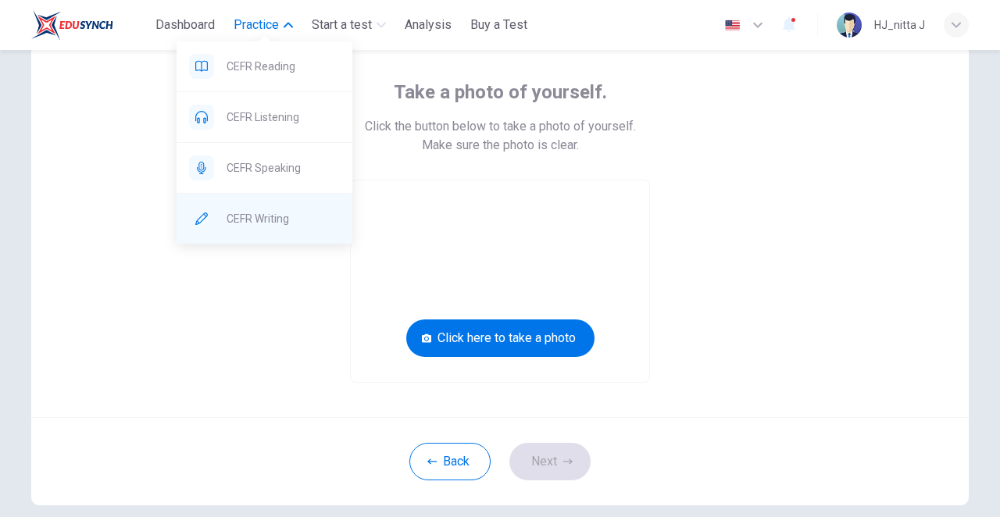
click at [269, 218] on span "CEFR Writing" at bounding box center [283, 218] width 113 height 19
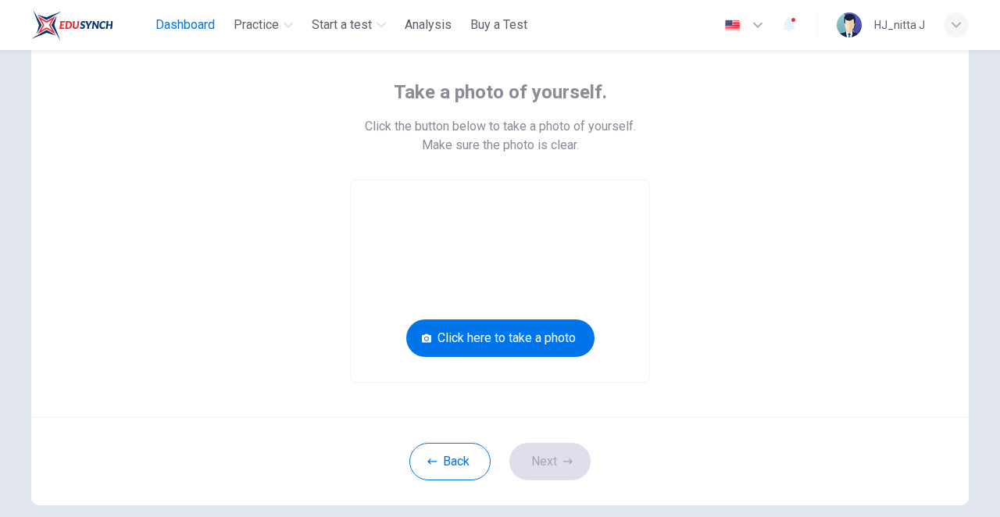
click at [188, 19] on span "Dashboard" at bounding box center [185, 25] width 59 height 19
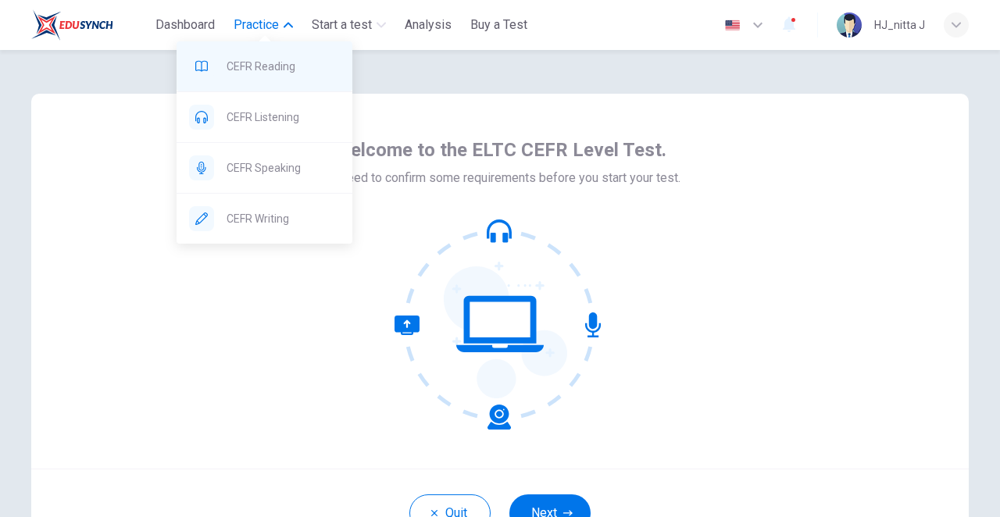
click at [274, 65] on span "CEFR Reading" at bounding box center [283, 66] width 113 height 19
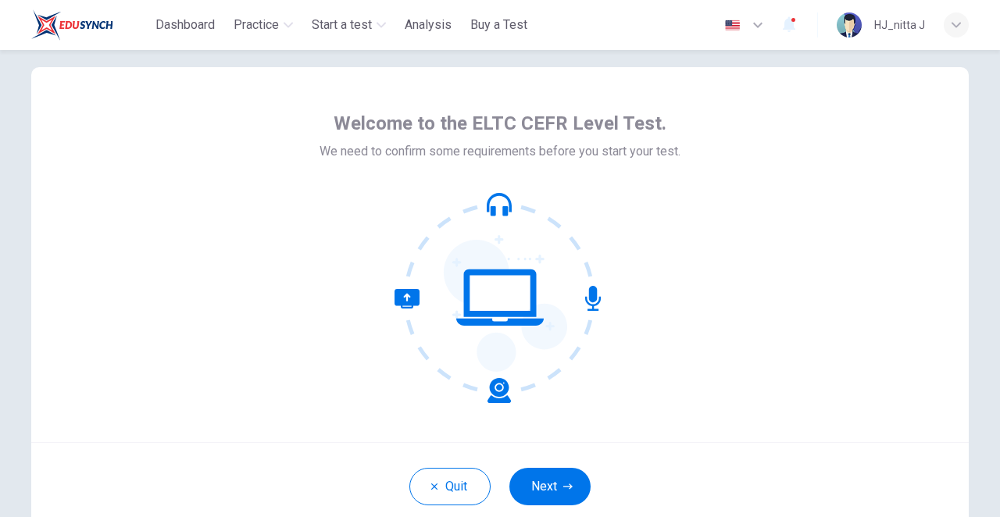
scroll to position [28, 0]
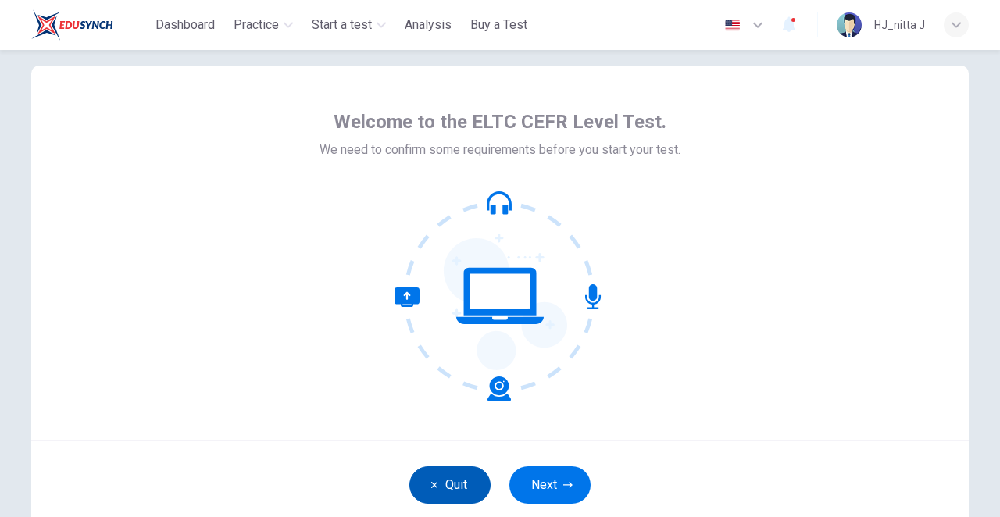
click at [427, 479] on button "Quit" at bounding box center [449, 486] width 81 height 38
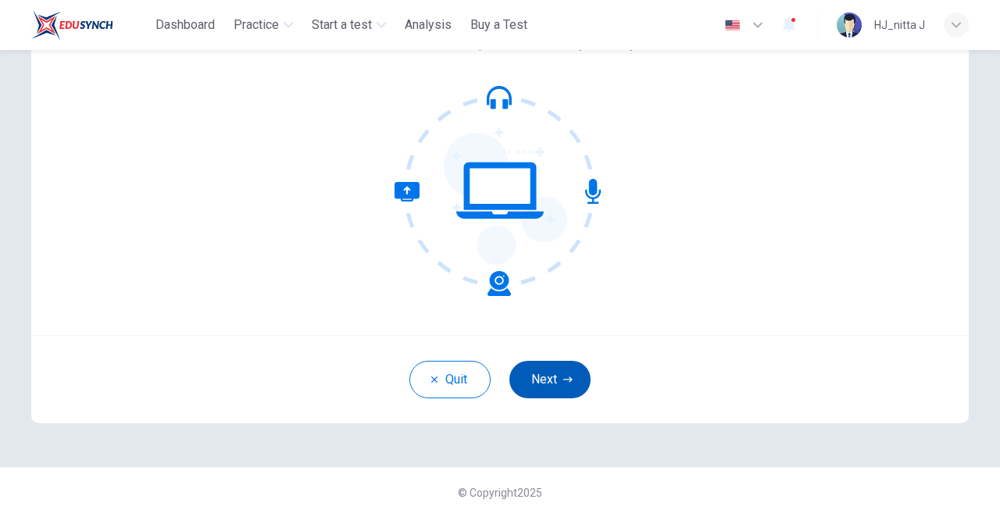
scroll to position [134, 0]
click at [535, 377] on button "Next" at bounding box center [550, 380] width 81 height 38
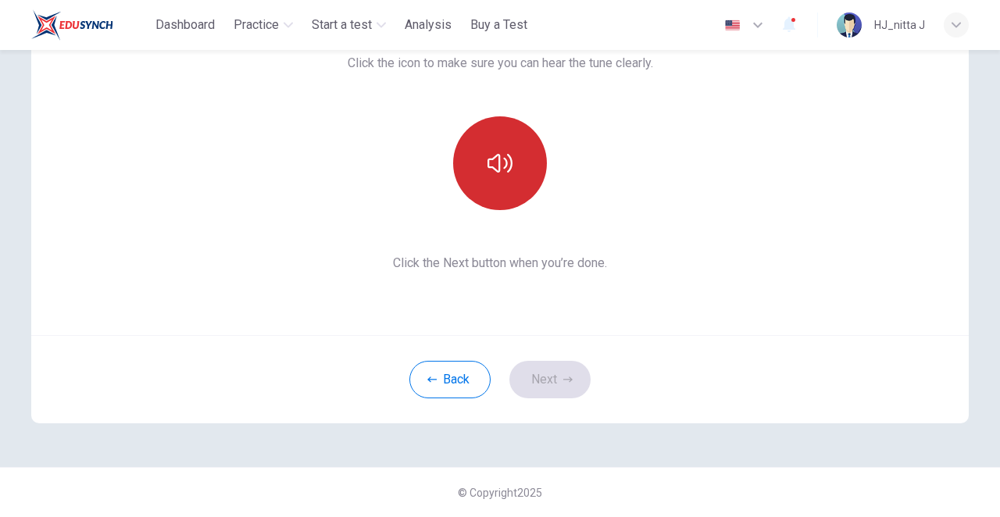
click at [499, 179] on button "button" at bounding box center [500, 163] width 94 height 94
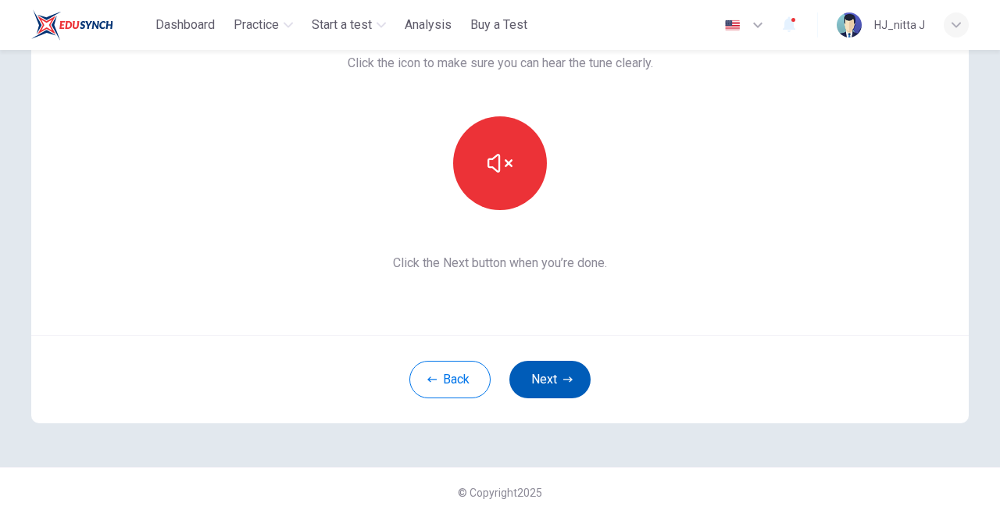
click at [554, 374] on button "Next" at bounding box center [550, 380] width 81 height 38
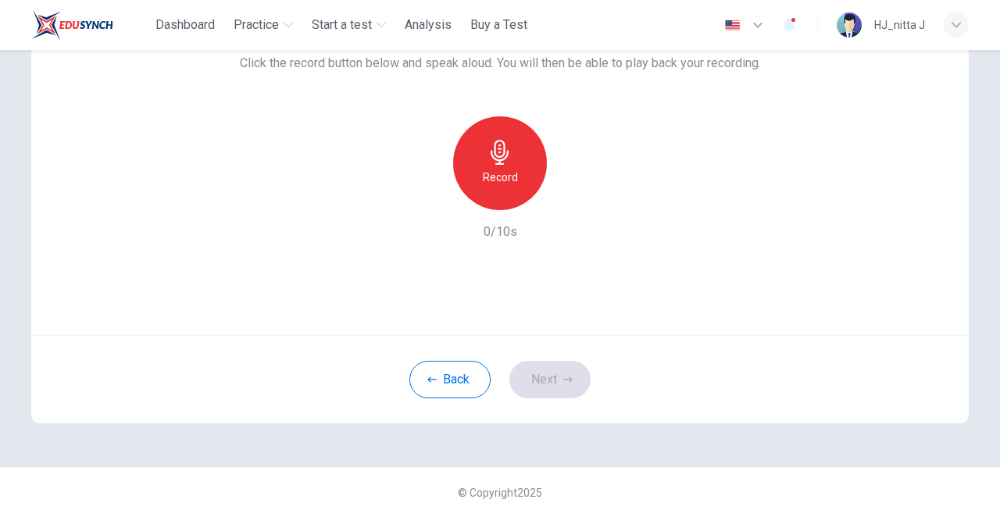
click at [506, 177] on h6 "Record" at bounding box center [500, 177] width 35 height 19
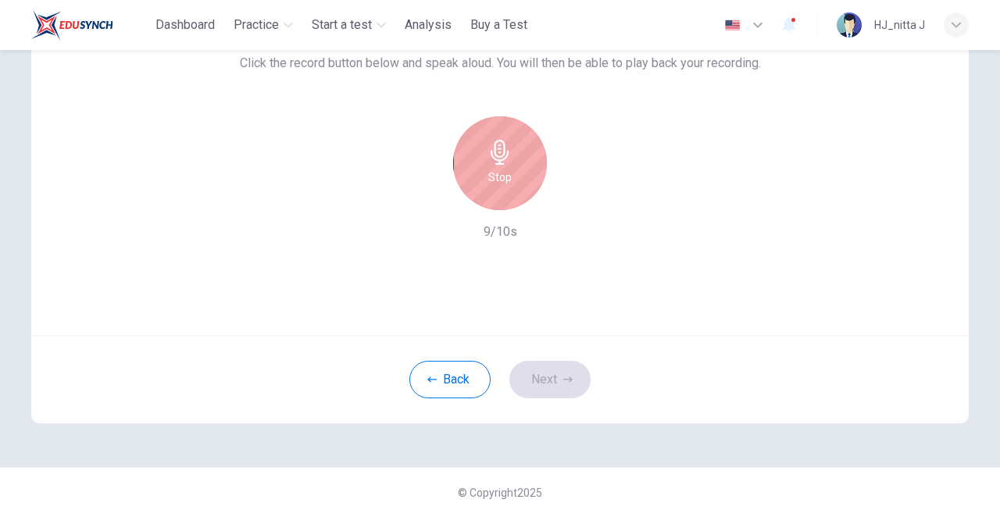
click at [506, 177] on h6 "Stop" at bounding box center [499, 177] width 23 height 19
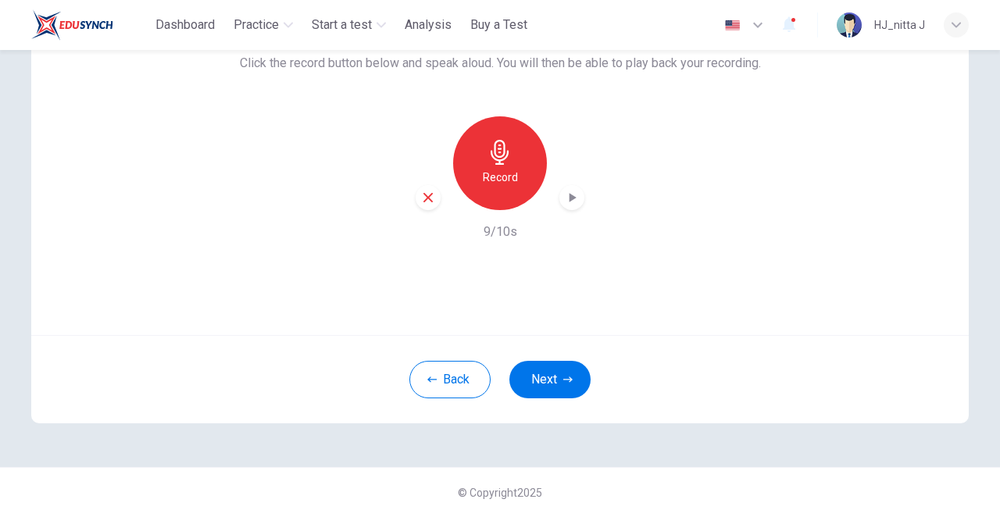
click at [575, 190] on icon "button" at bounding box center [572, 198] width 16 height 16
click at [541, 382] on button "Next" at bounding box center [550, 380] width 81 height 38
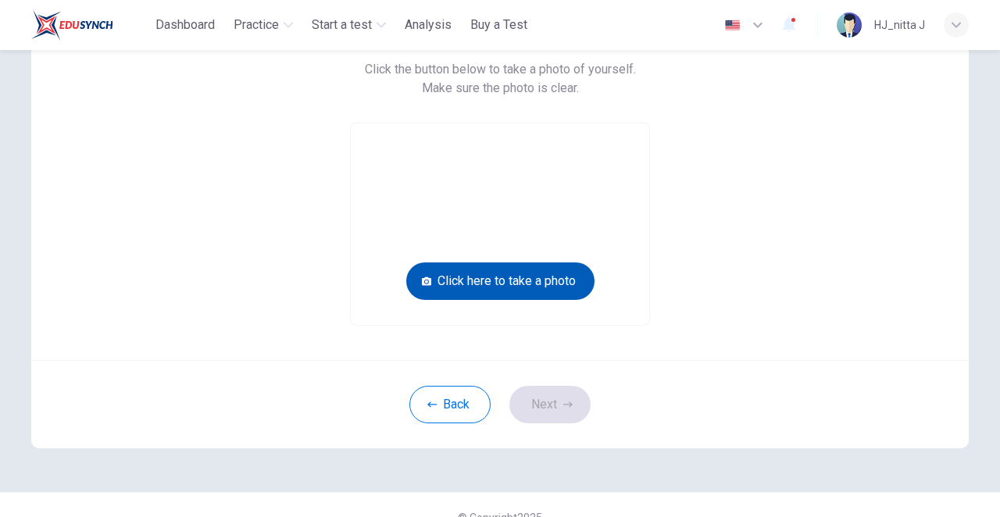
click at [541, 263] on button "Click here to take a photo" at bounding box center [500, 282] width 188 height 38
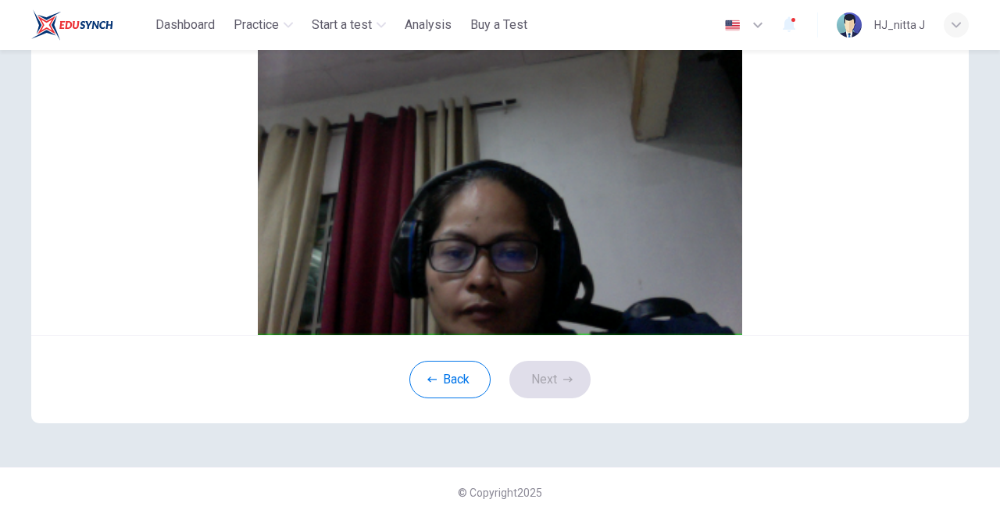
click at [469, 115] on button "Cancel" at bounding box center [487, 107] width 36 height 15
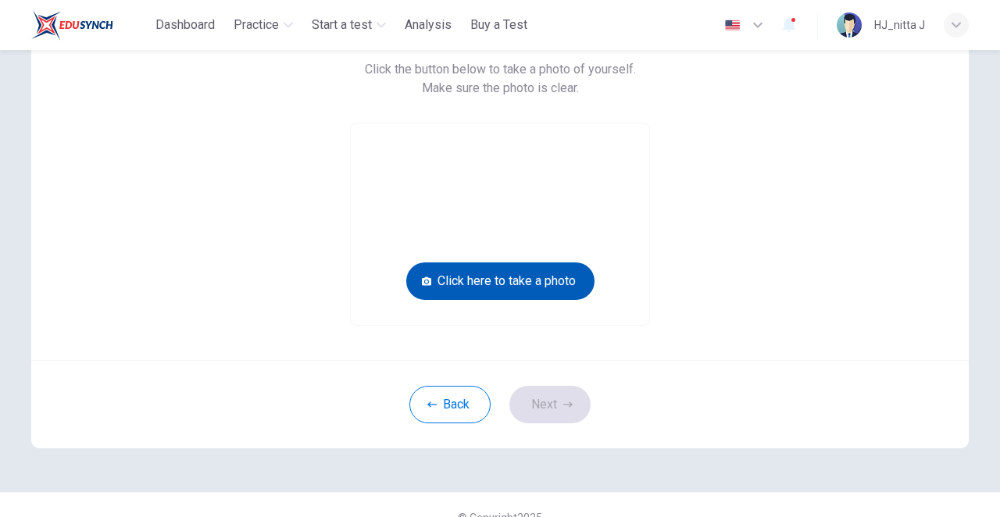
click at [508, 263] on button "Click here to take a photo" at bounding box center [500, 282] width 188 height 38
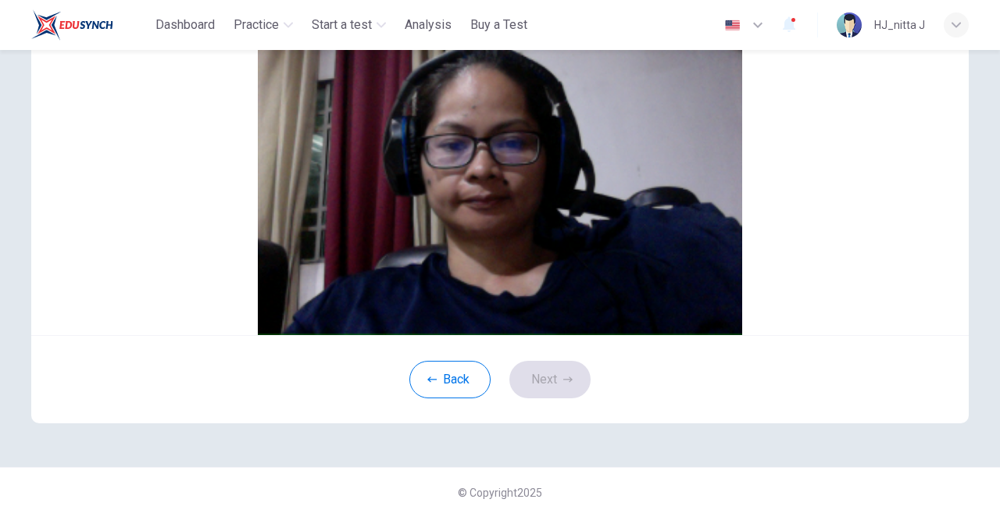
click at [469, 115] on button "Cancel" at bounding box center [487, 107] width 36 height 15
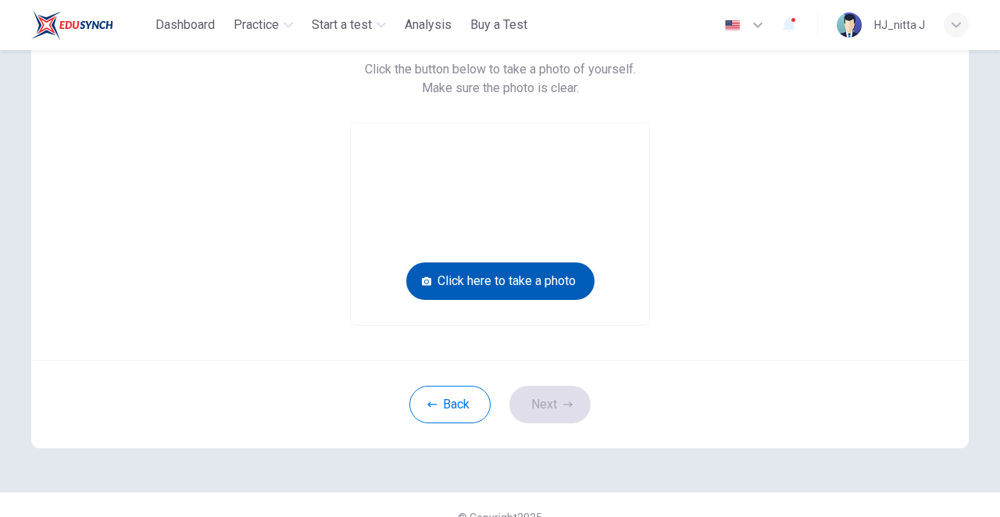
click at [506, 263] on button "Click here to take a photo" at bounding box center [500, 282] width 188 height 38
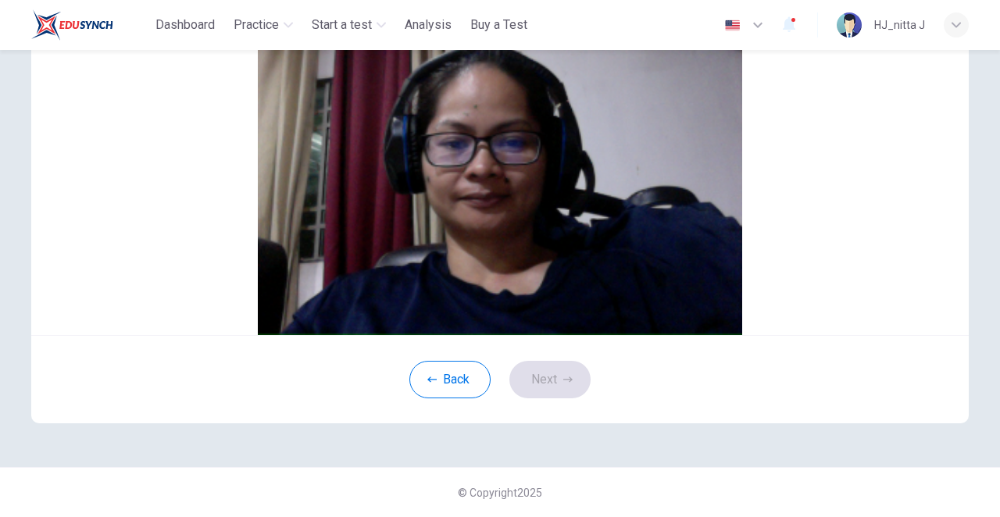
click at [469, 115] on button "Cancel" at bounding box center [487, 107] width 36 height 15
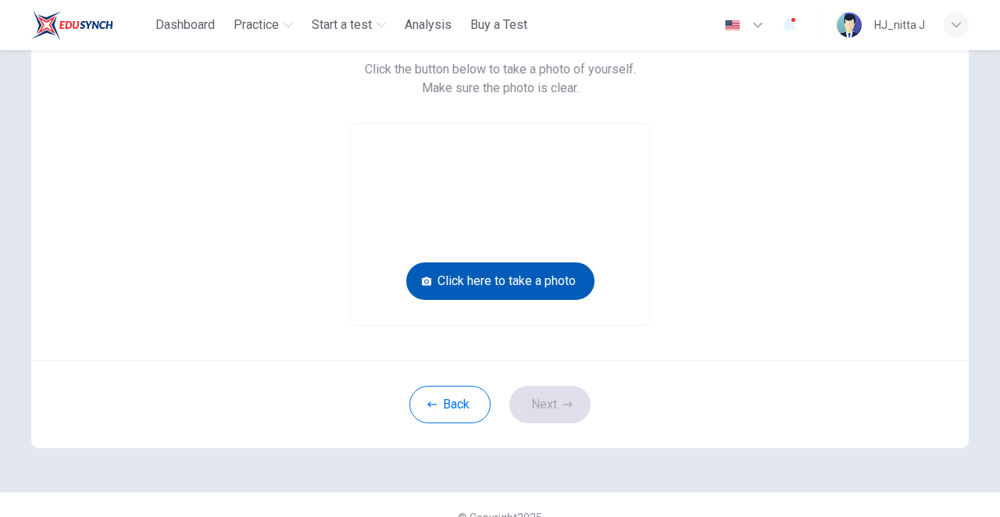
click at [526, 263] on button "Click here to take a photo" at bounding box center [500, 282] width 188 height 38
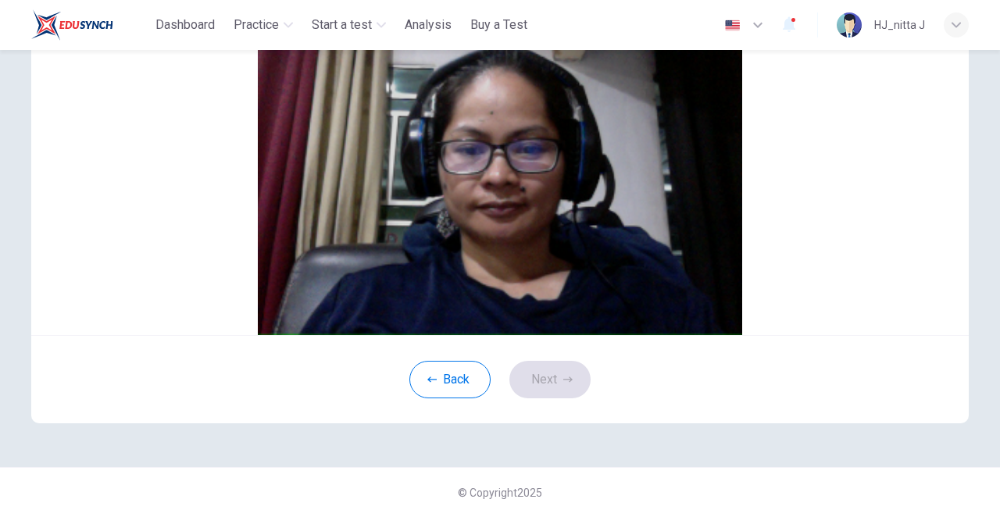
click at [531, 115] on button "Save" at bounding box center [518, 107] width 27 height 15
click at [542, 399] on button "Next" at bounding box center [550, 380] width 81 height 38
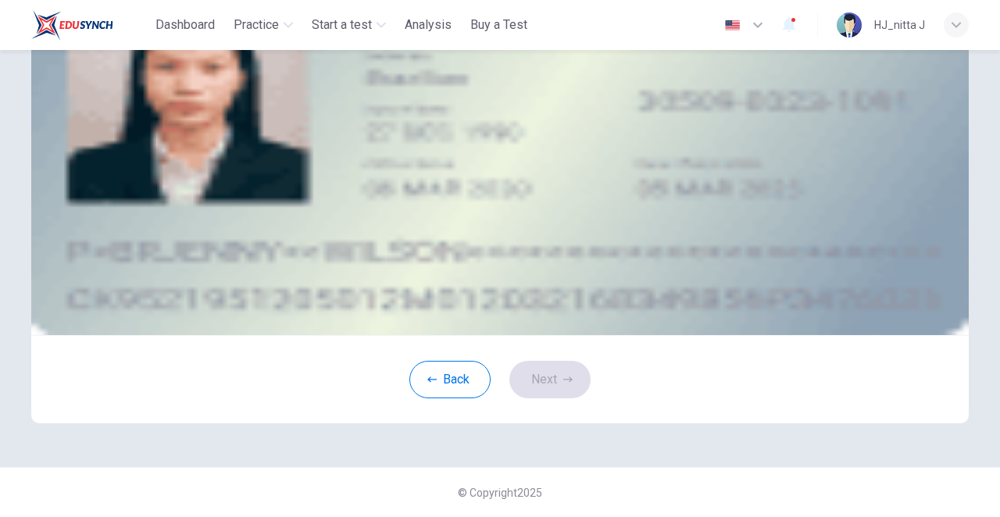
click at [161, 131] on icon "take photo" at bounding box center [154, 125] width 13 height 11
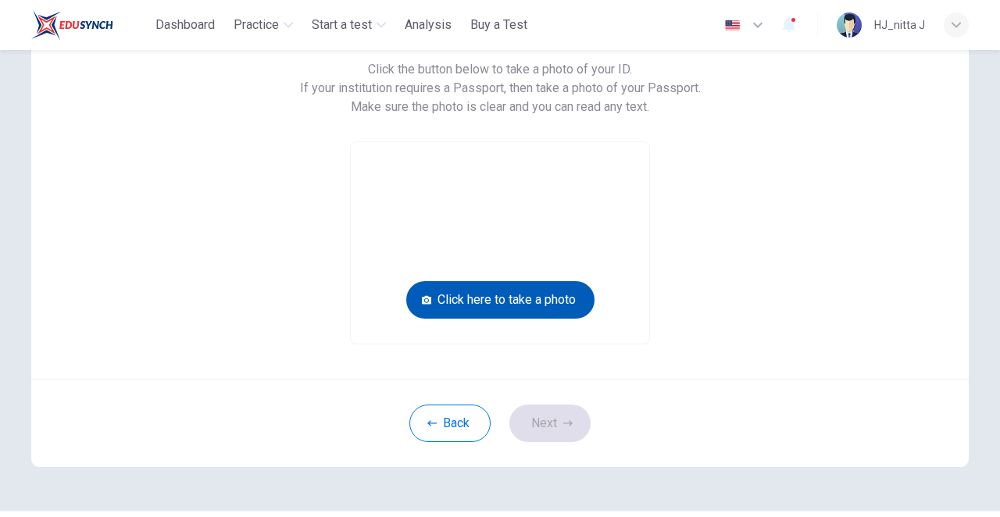
click at [506, 281] on button "Click here to take a photo" at bounding box center [500, 300] width 188 height 38
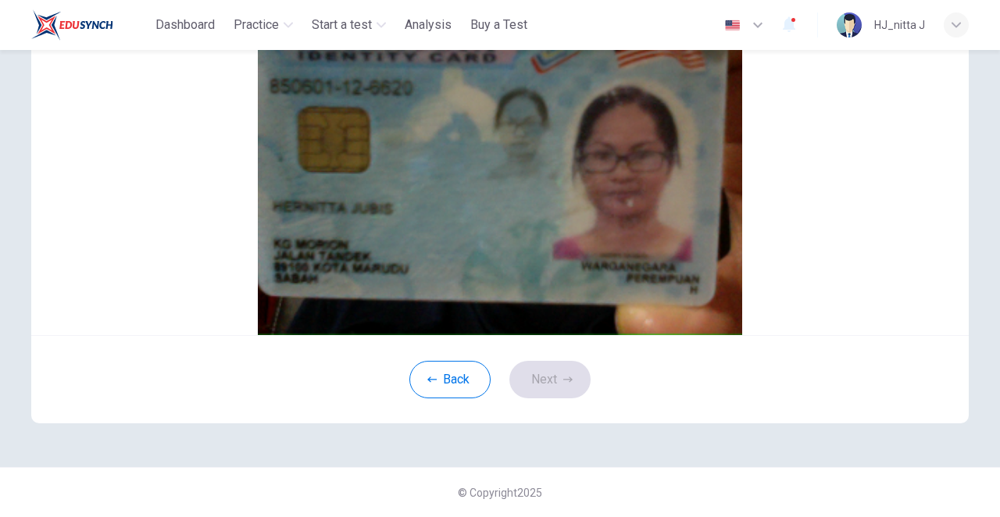
click at [469, 134] on button "Cancel" at bounding box center [487, 126] width 36 height 15
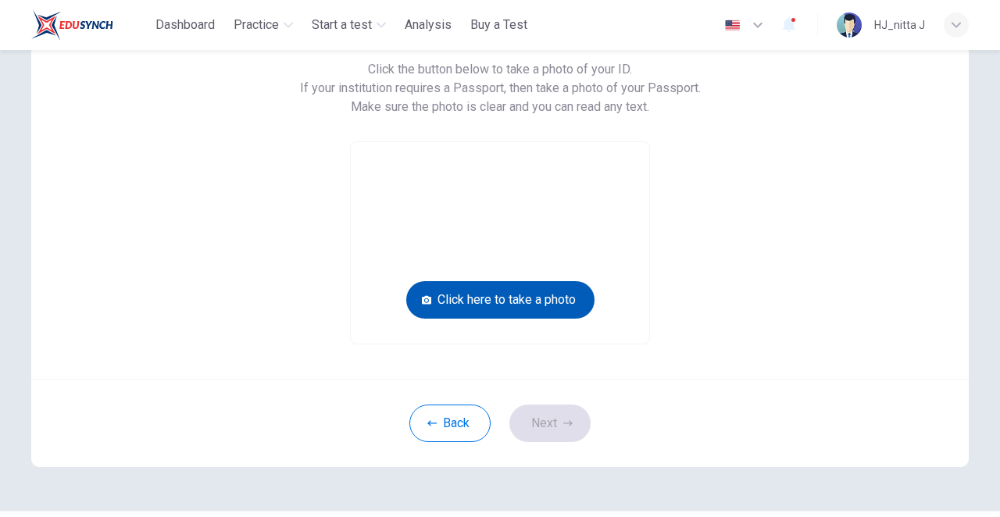
click at [477, 281] on button "Click here to take a photo" at bounding box center [500, 300] width 188 height 38
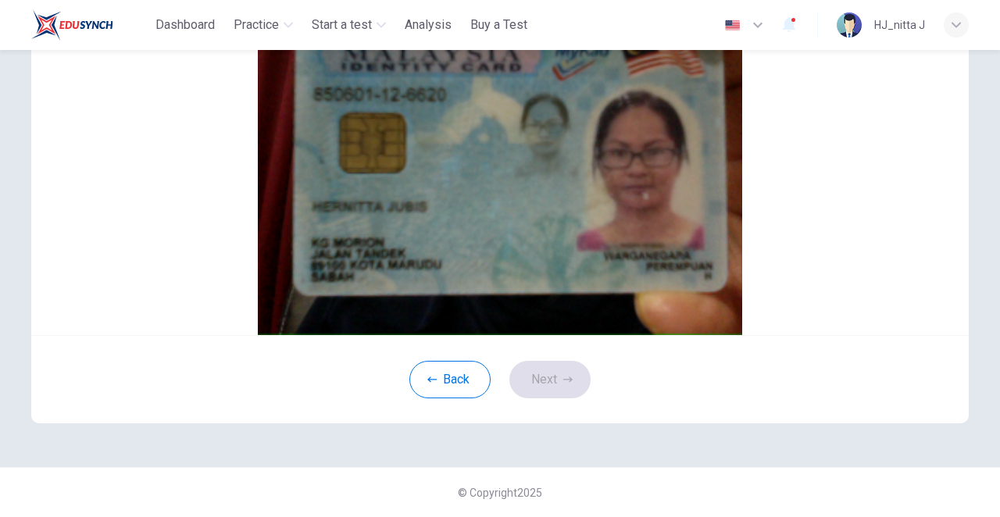
click at [531, 134] on button "Save" at bounding box center [518, 126] width 27 height 15
click at [538, 399] on button "Next" at bounding box center [550, 380] width 81 height 38
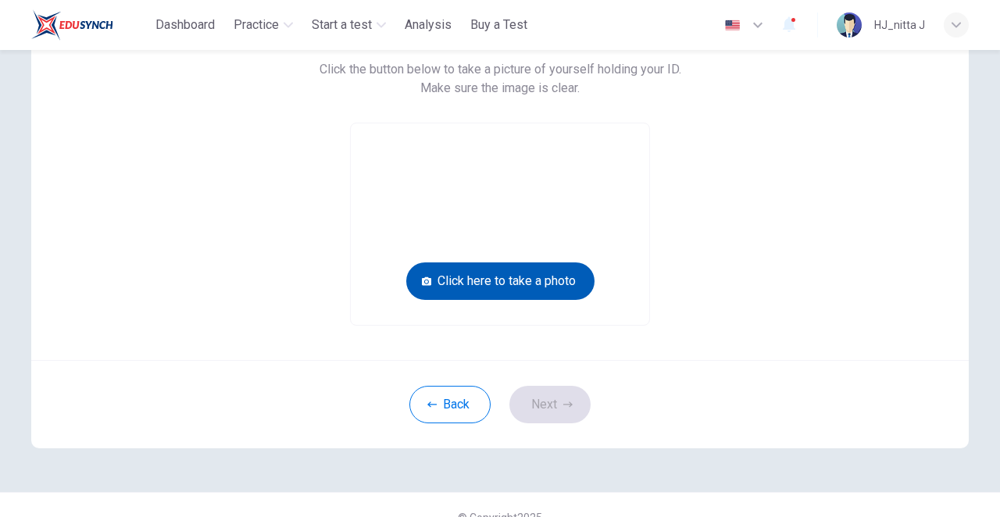
click at [539, 263] on button "Click here to take a photo" at bounding box center [500, 282] width 188 height 38
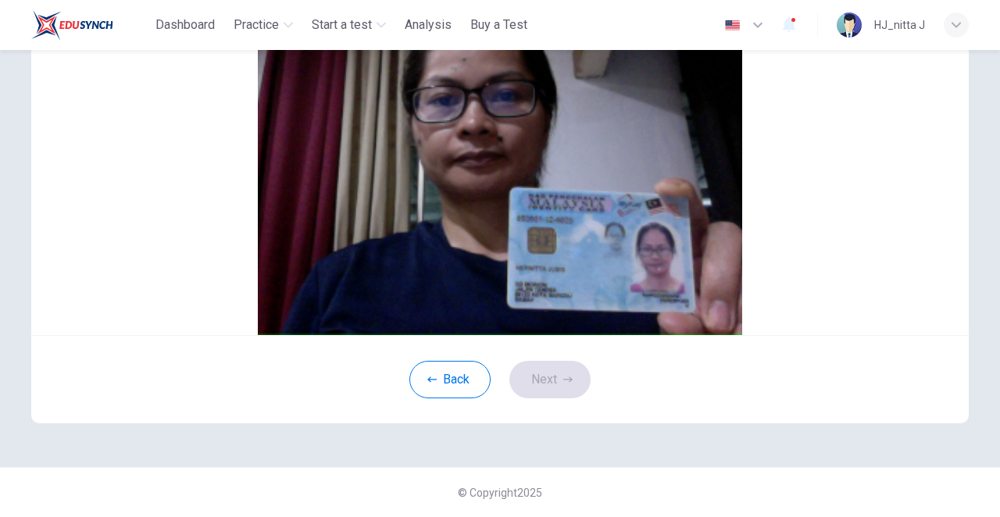
click at [531, 115] on button "Save" at bounding box center [518, 107] width 27 height 15
click at [532, 399] on button "Next" at bounding box center [550, 380] width 81 height 38
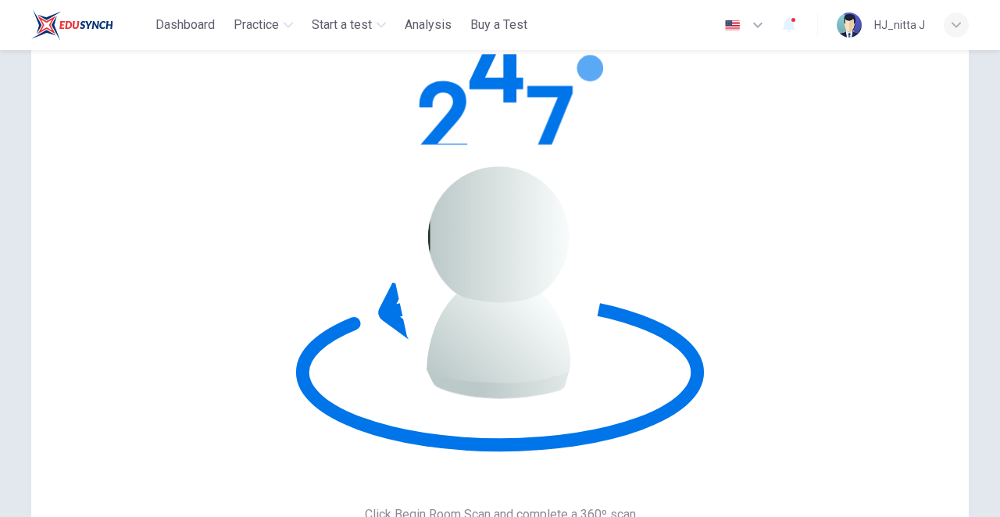
scroll to position [0, 0]
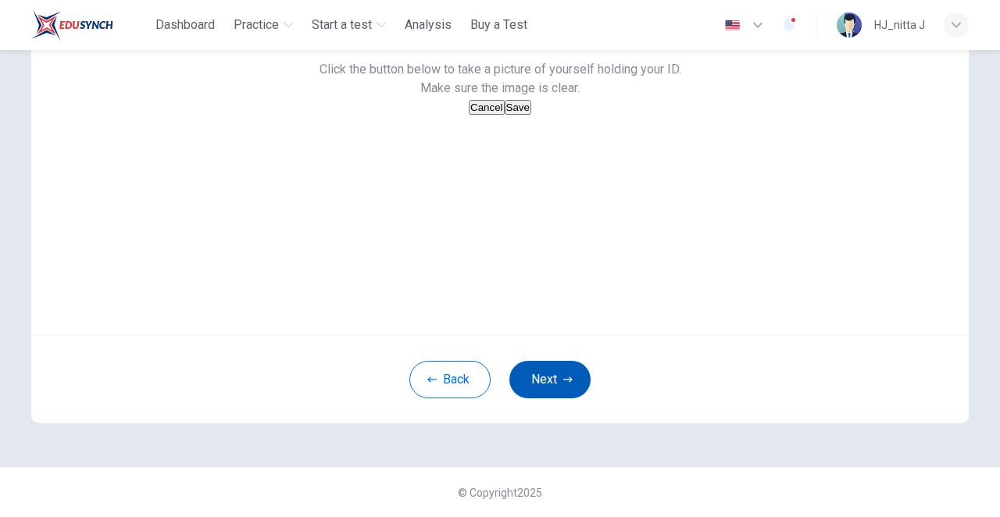
click at [528, 399] on button "Next" at bounding box center [550, 380] width 81 height 38
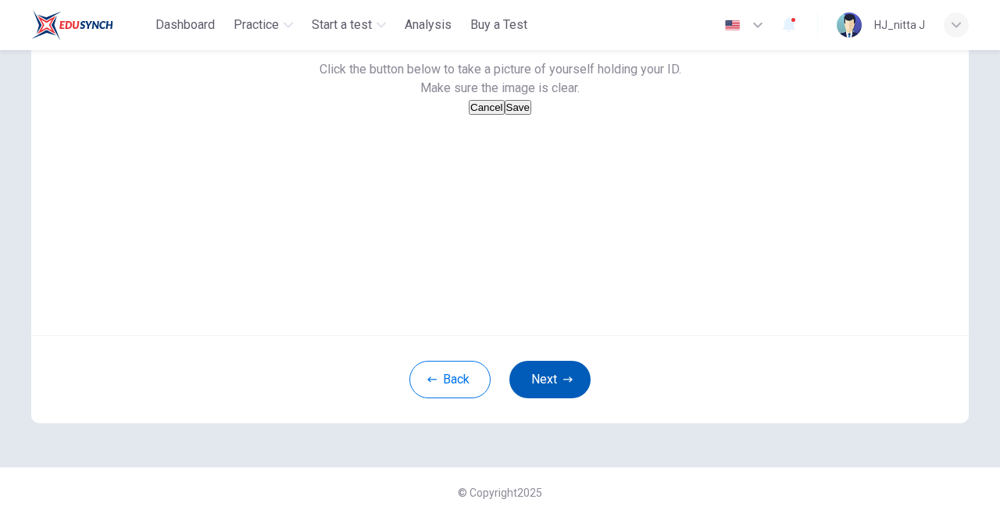
click at [563, 384] on icon "button" at bounding box center [567, 379] width 9 height 9
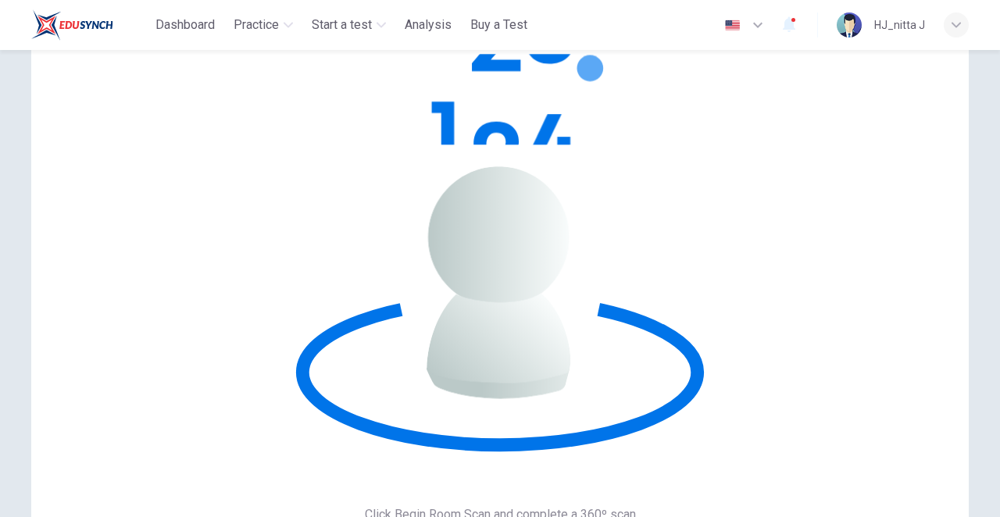
scroll to position [48, 0]
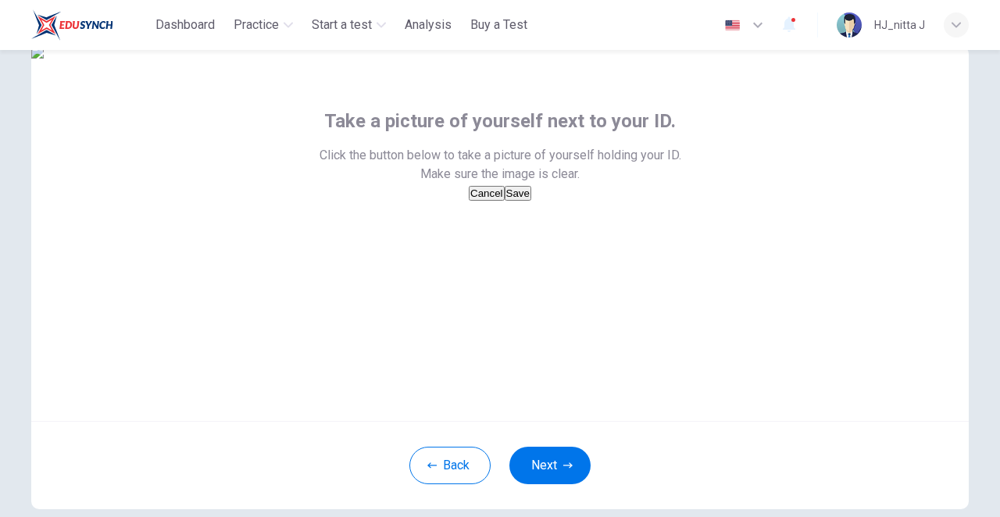
scroll to position [201, 0]
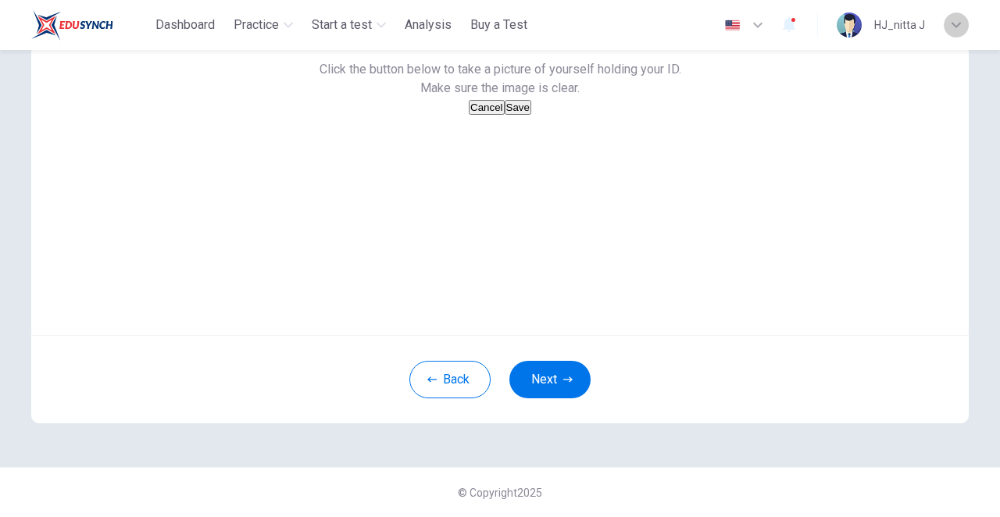
click at [950, 16] on div "button" at bounding box center [956, 25] width 25 height 25
